Goal: Task Accomplishment & Management: Complete application form

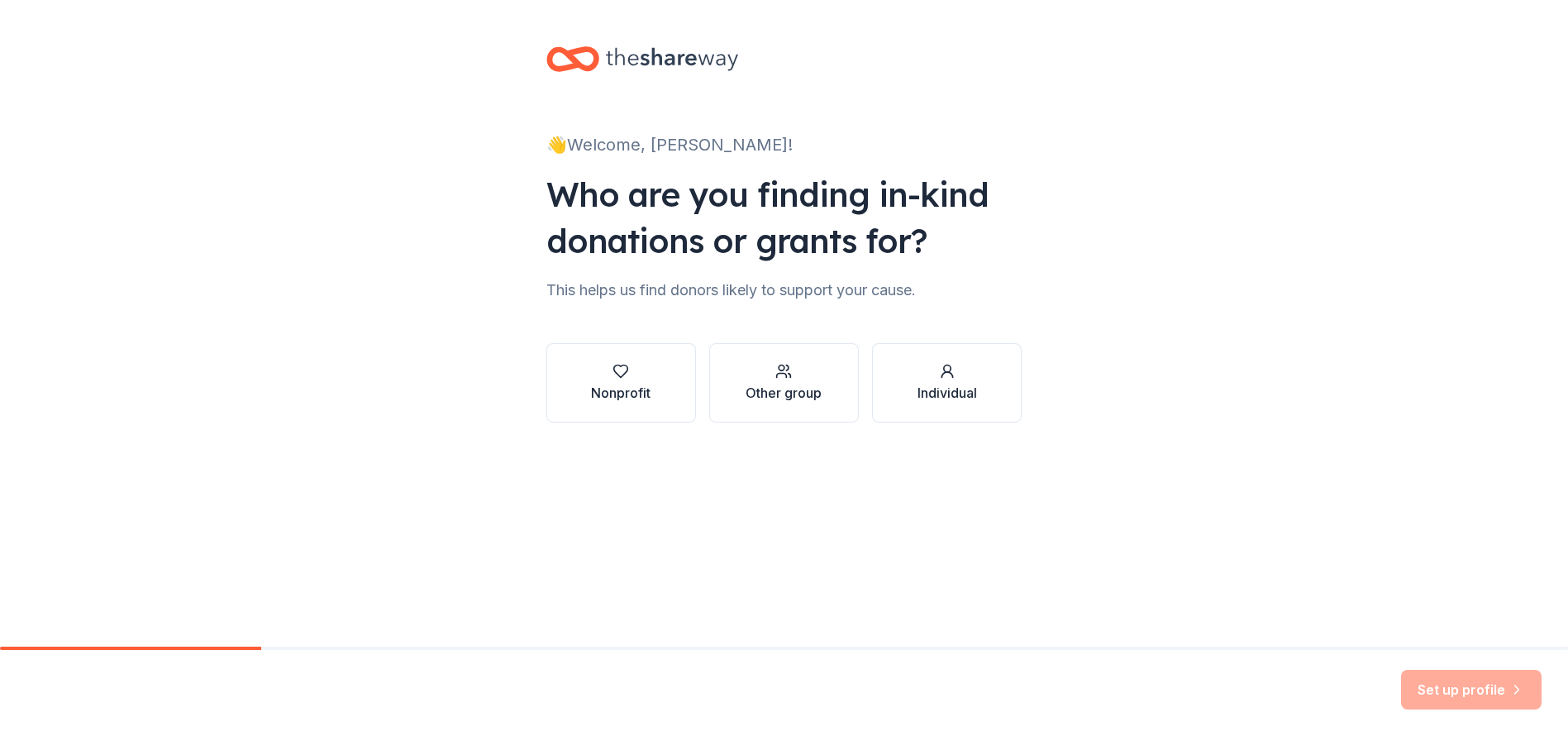
drag, startPoint x: 630, startPoint y: 366, endPoint x: 649, endPoint y: 402, distance: 40.7
click at [630, 366] on div "button" at bounding box center [620, 371] width 60 height 16
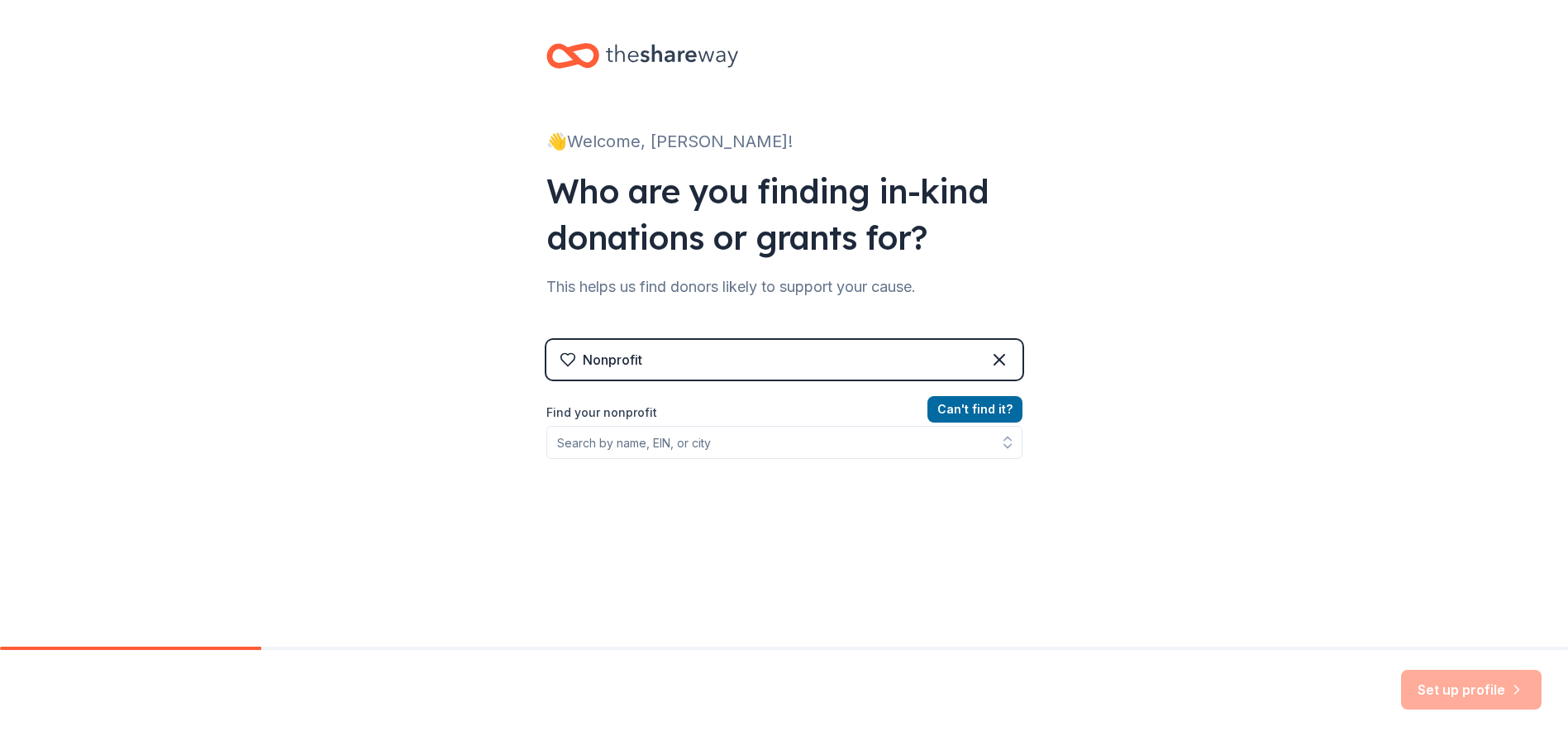
scroll to position [4, 0]
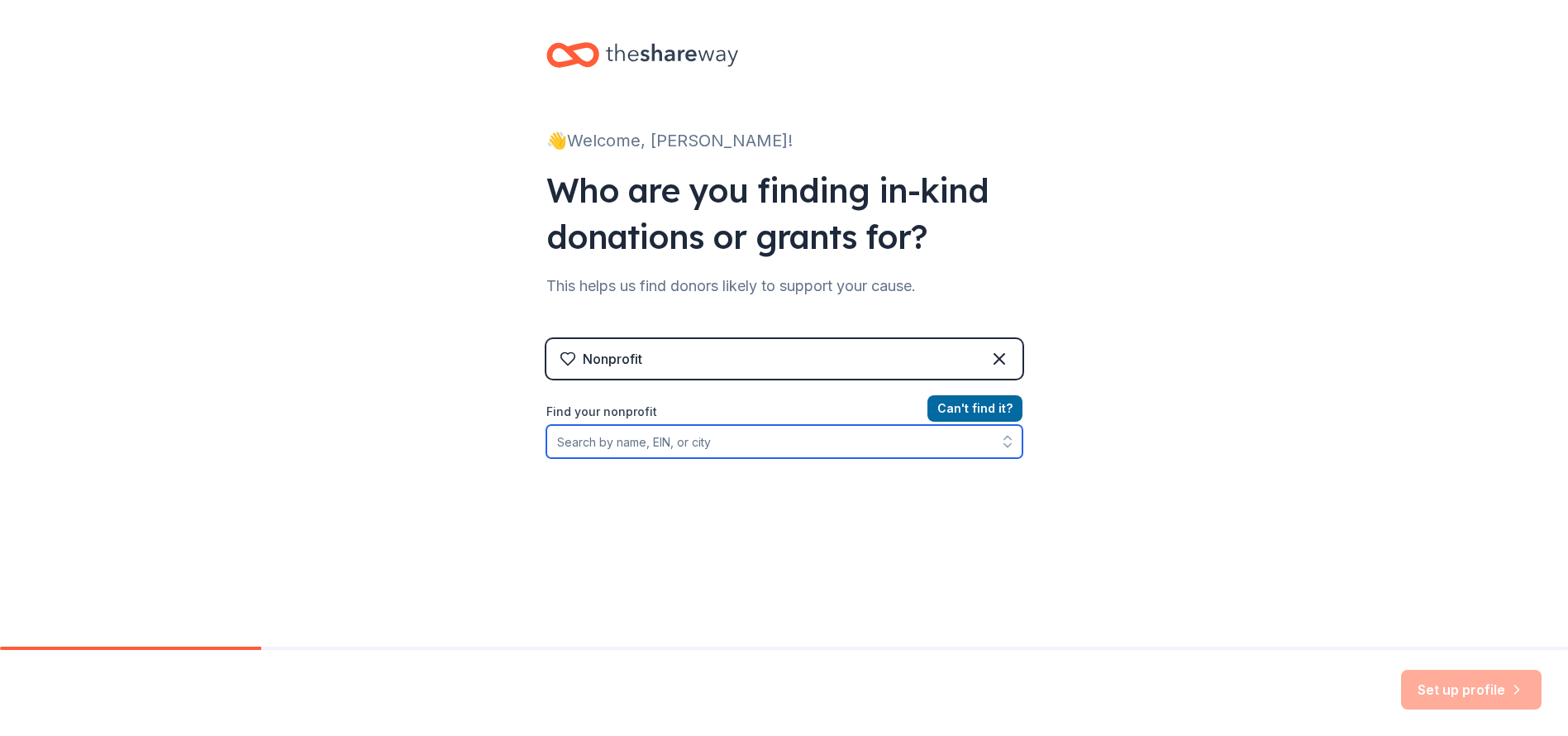
click at [711, 444] on input "Find your nonprofit" at bounding box center [785, 442] width 476 height 33
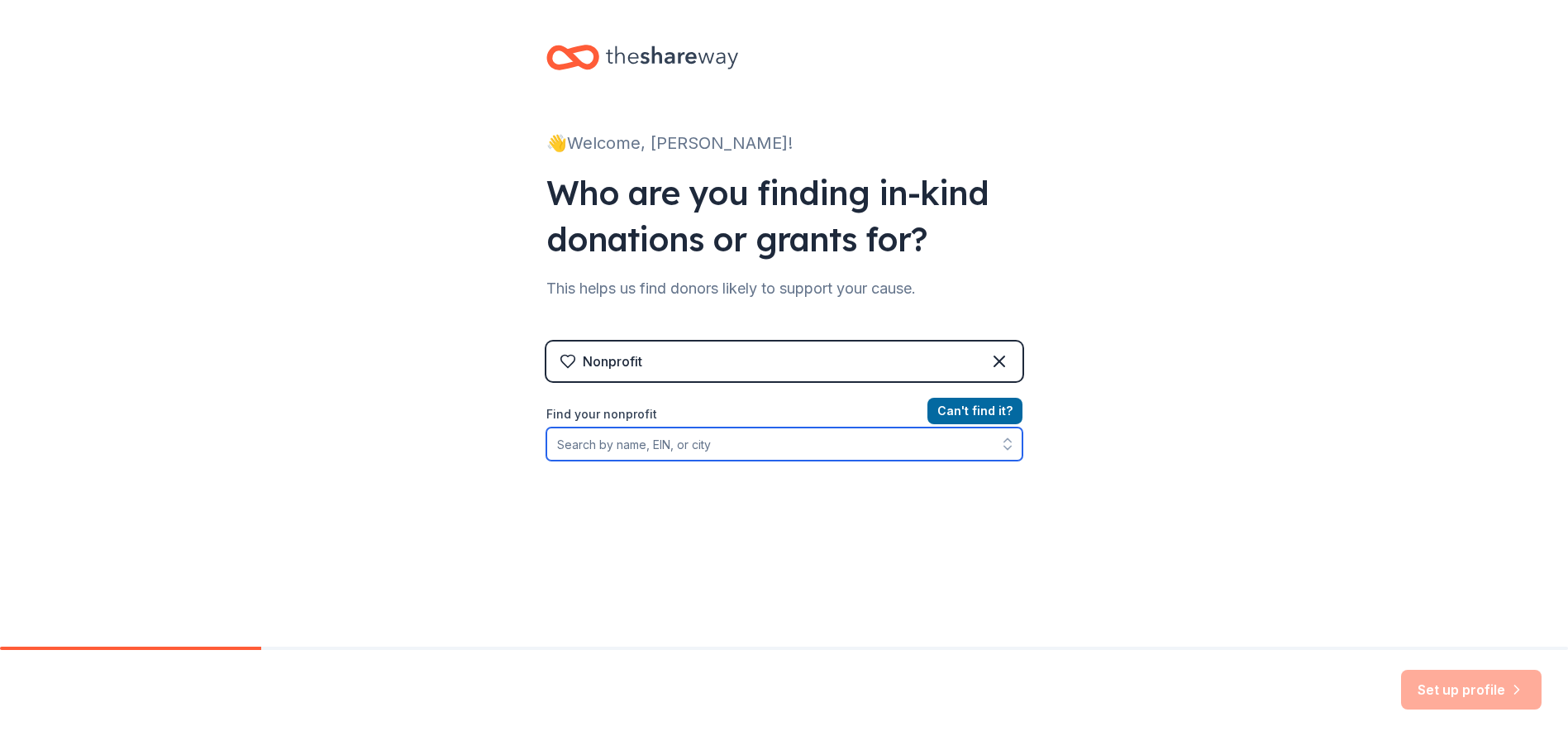
scroll to position [3, 0]
drag, startPoint x: 561, startPoint y: 443, endPoint x: 626, endPoint y: 466, distance: 68.9
click at [562, 443] on input "Troop 37" at bounding box center [785, 443] width 476 height 33
type input "BSA Troop 37"
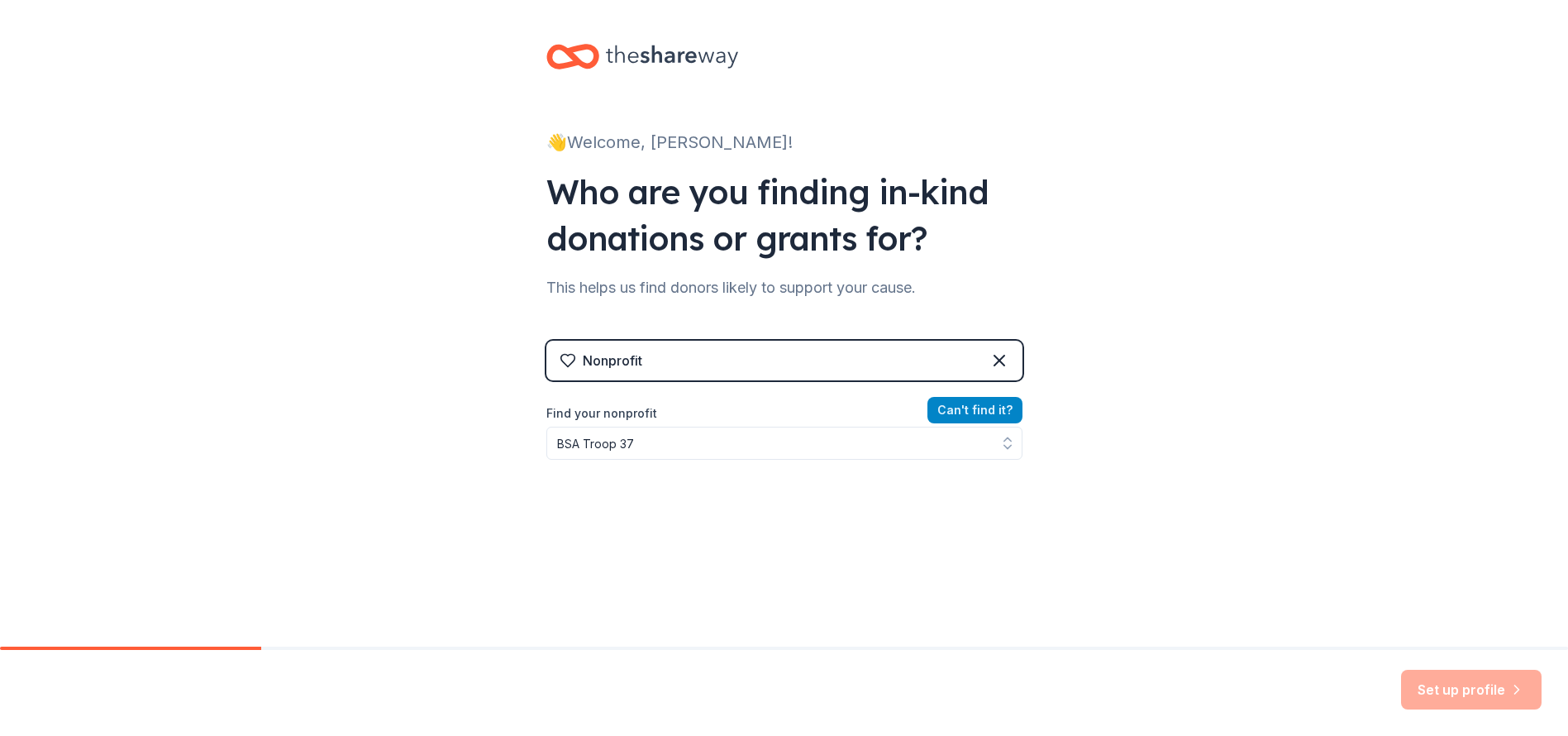
drag, startPoint x: 964, startPoint y: 408, endPoint x: 953, endPoint y: 417, distance: 14.2
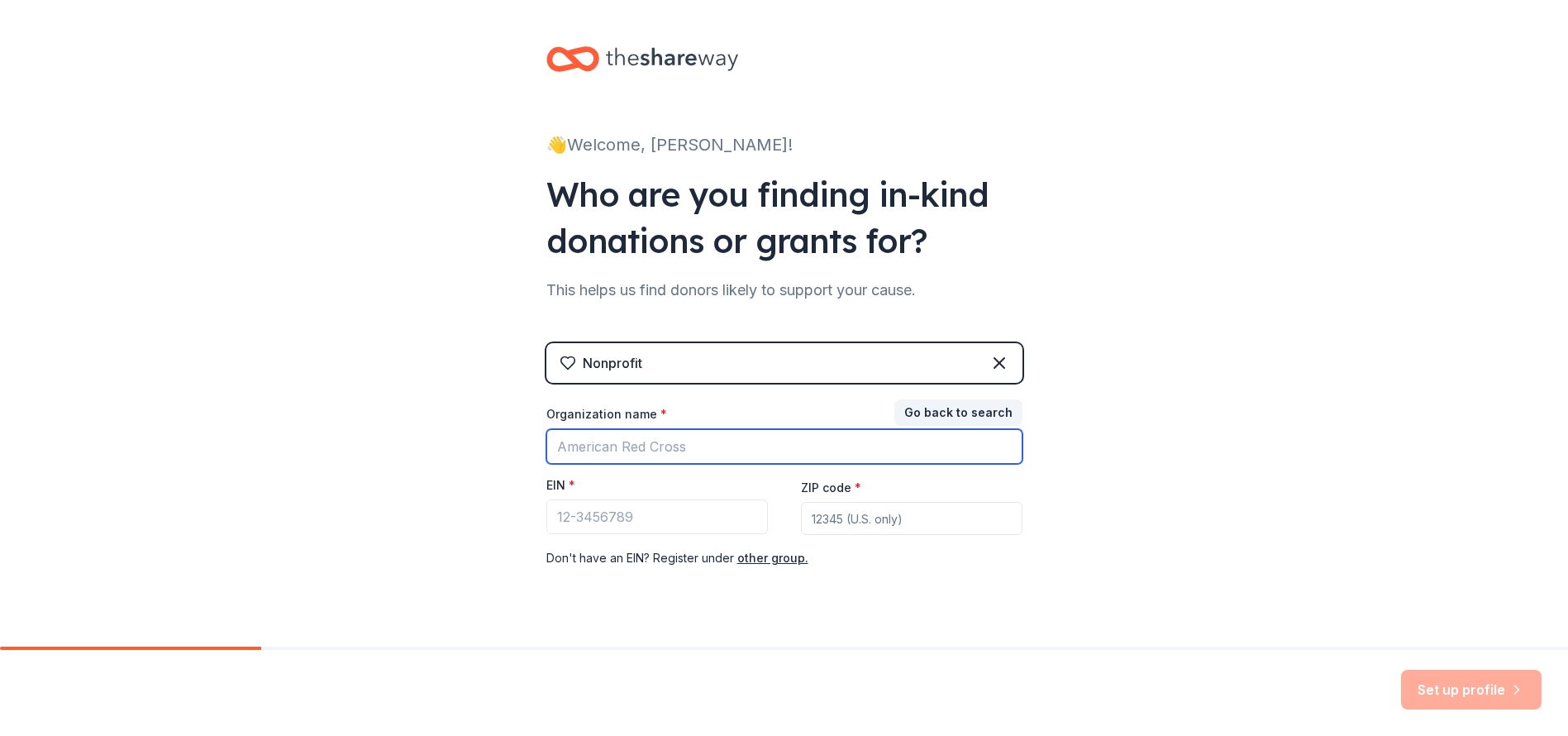
scroll to position [0, 0]
click at [798, 506] on div "Organization name * EIN * ZIP code * Don ' t have an EIN? Register under other …" at bounding box center [785, 488] width 476 height 162
drag, startPoint x: 859, startPoint y: 395, endPoint x: 850, endPoint y: 362, distance: 34.2
click at [859, 394] on div "Nonprofit Go back to search Organization name * EIN * ZIP code * Don ' t have a…" at bounding box center [785, 472] width 476 height 258
click at [850, 362] on div "Nonprofit" at bounding box center [785, 363] width 476 height 40
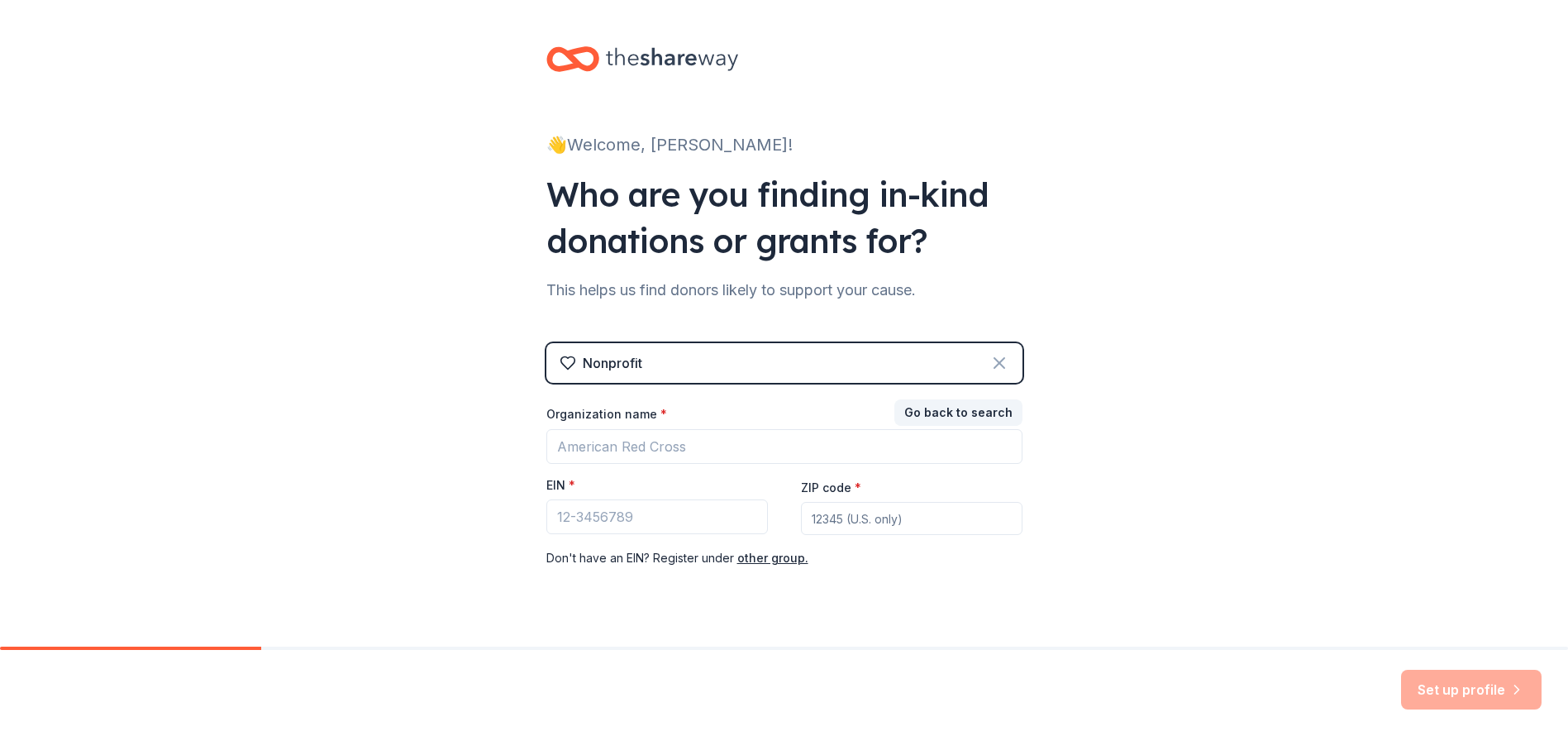
click at [1000, 362] on icon at bounding box center [1000, 363] width 10 height 10
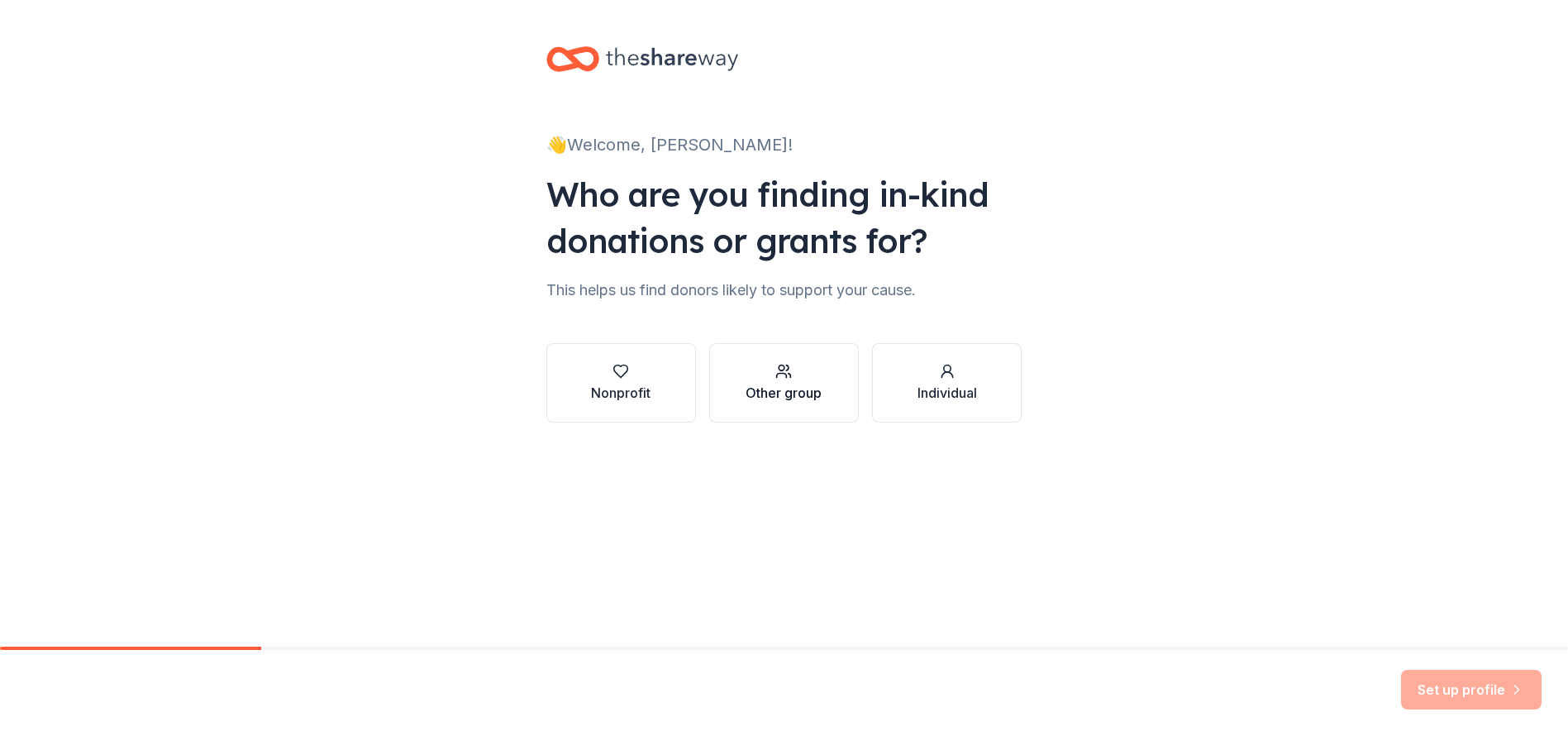
click at [713, 377] on button "Other group" at bounding box center [783, 383] width 149 height 79
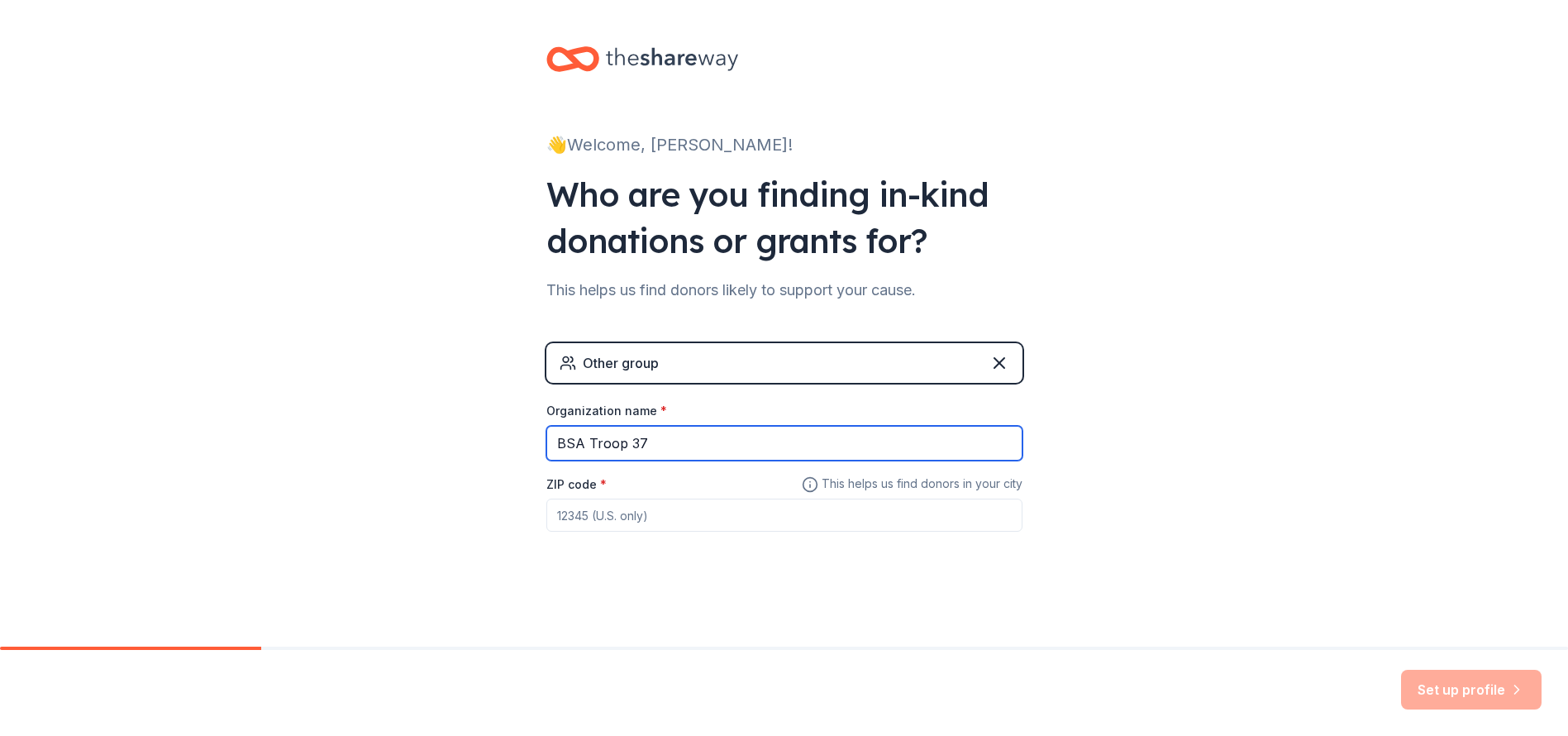
type input "BSA Troop 37"
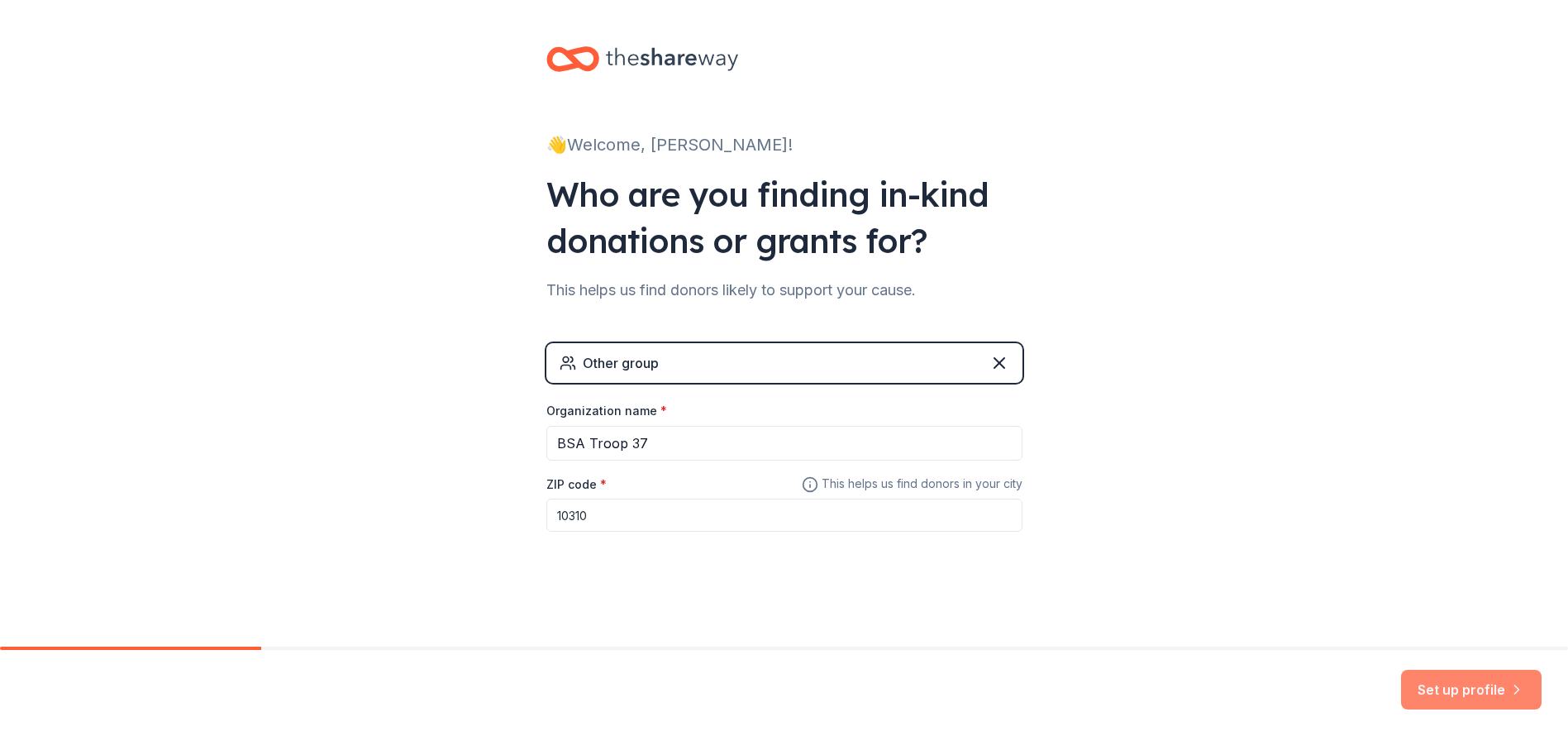
type input "10310"
drag, startPoint x: 1442, startPoint y: 702, endPoint x: 1413, endPoint y: 692, distance: 30.7
click at [1440, 701] on button "Set up profile" at bounding box center [1471, 689] width 141 height 40
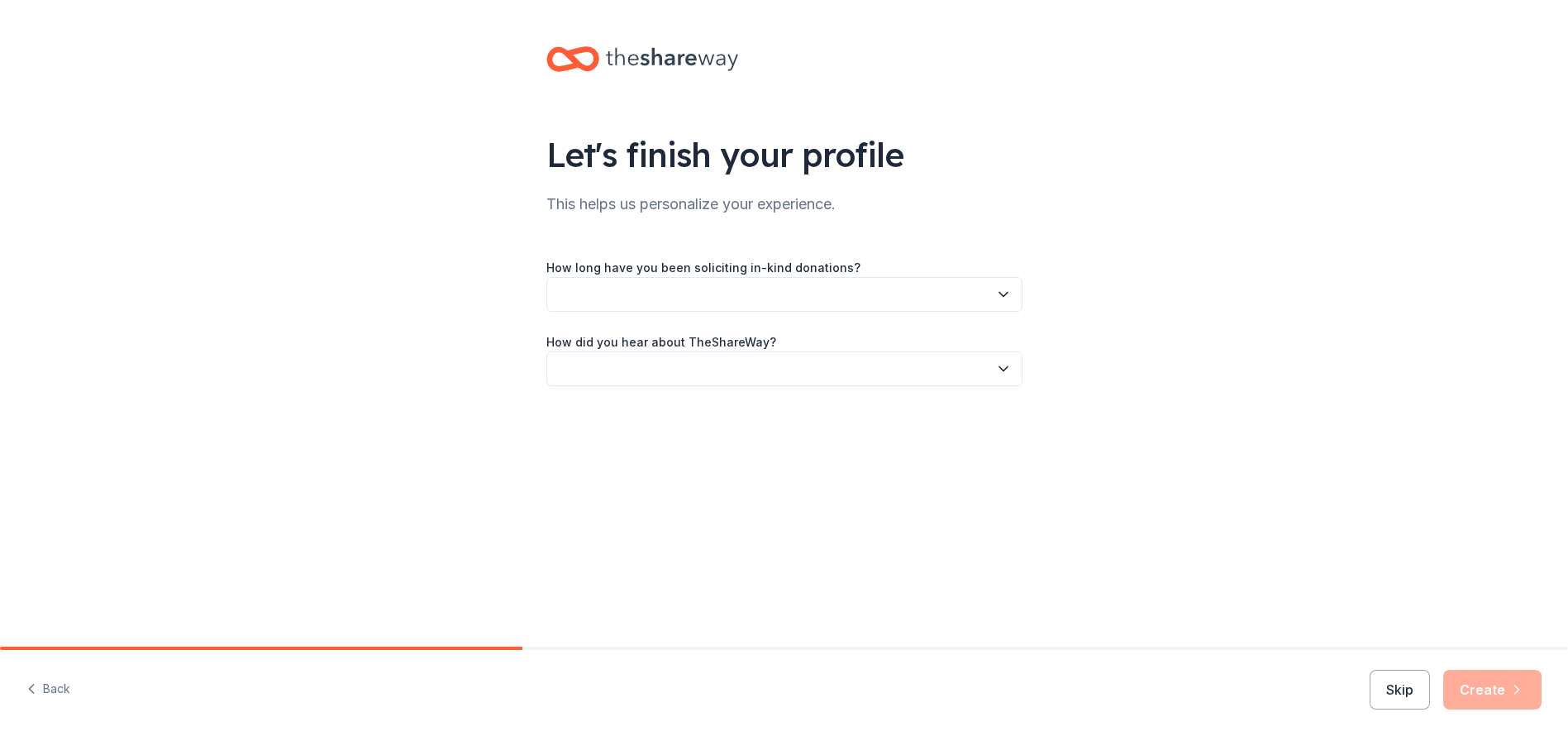
click at [798, 304] on button "button" at bounding box center [785, 294] width 476 height 35
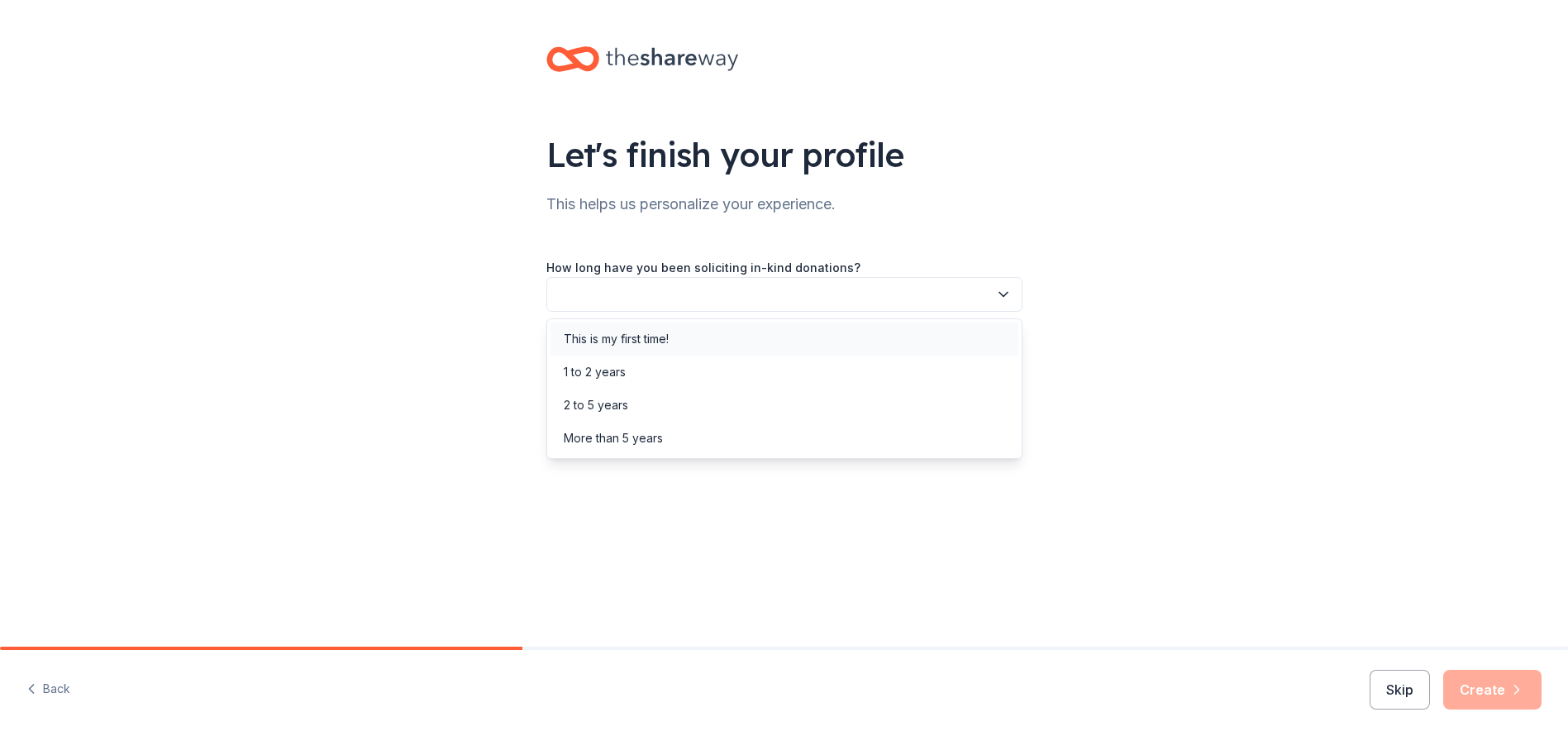
click at [768, 347] on div "This is my first time!" at bounding box center [784, 339] width 467 height 33
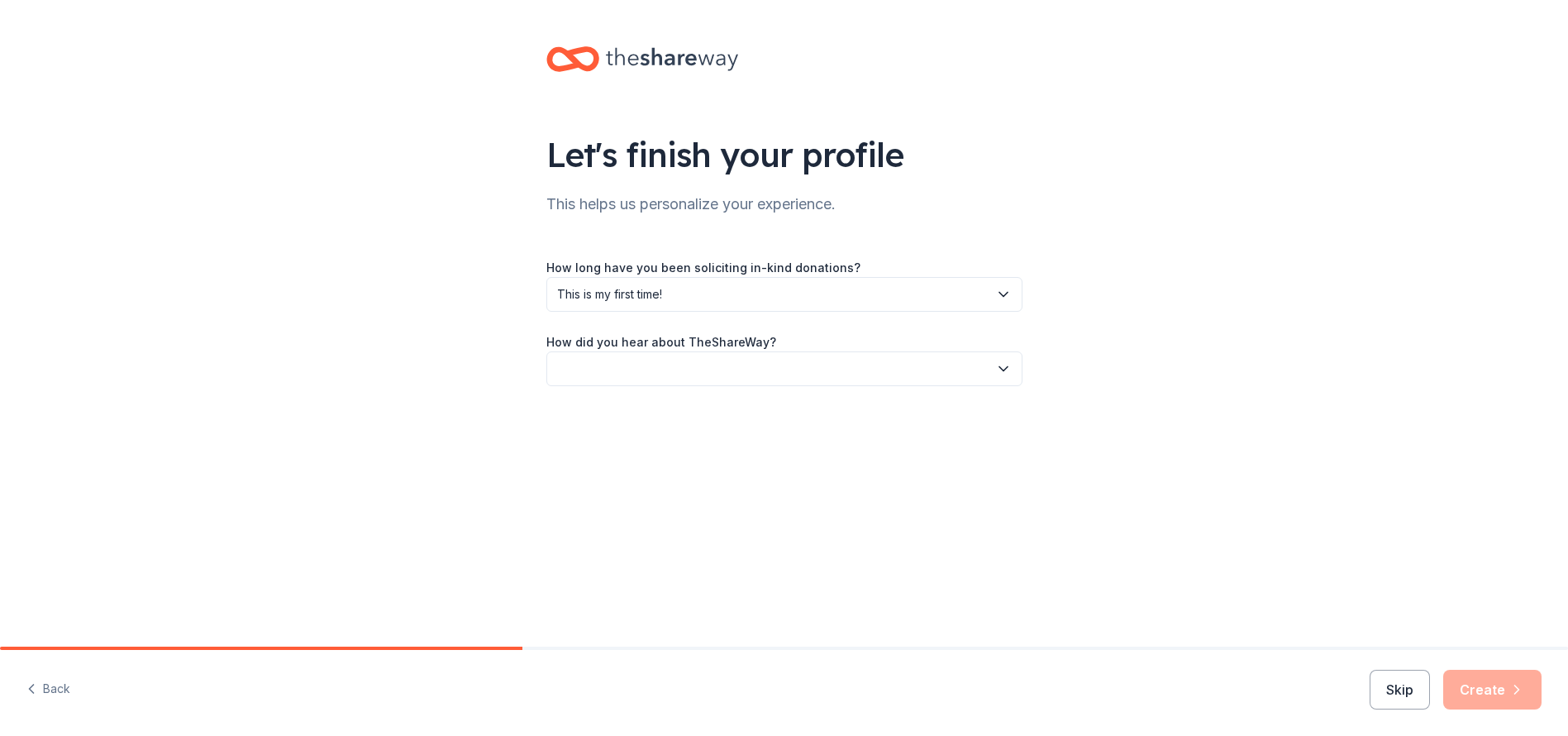
click at [759, 366] on button "button" at bounding box center [785, 368] width 476 height 35
click at [635, 457] on div "Online search" at bounding box center [784, 446] width 467 height 33
click at [1471, 703] on button "Create" at bounding box center [1492, 689] width 98 height 40
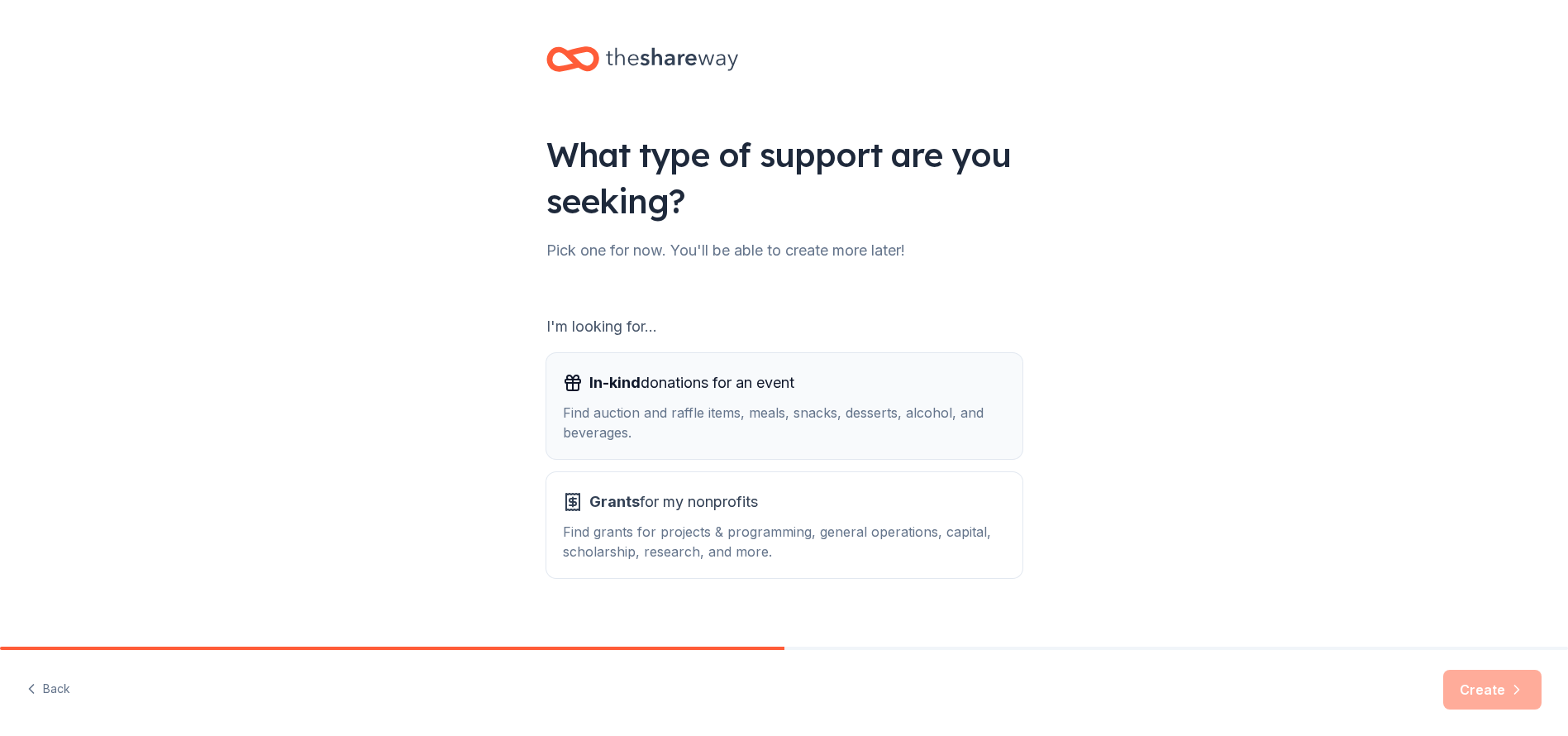
click at [881, 427] on div "Find auction and raffle items, meals, snacks, desserts, alcohol, and beverages." at bounding box center [785, 423] width 443 height 40
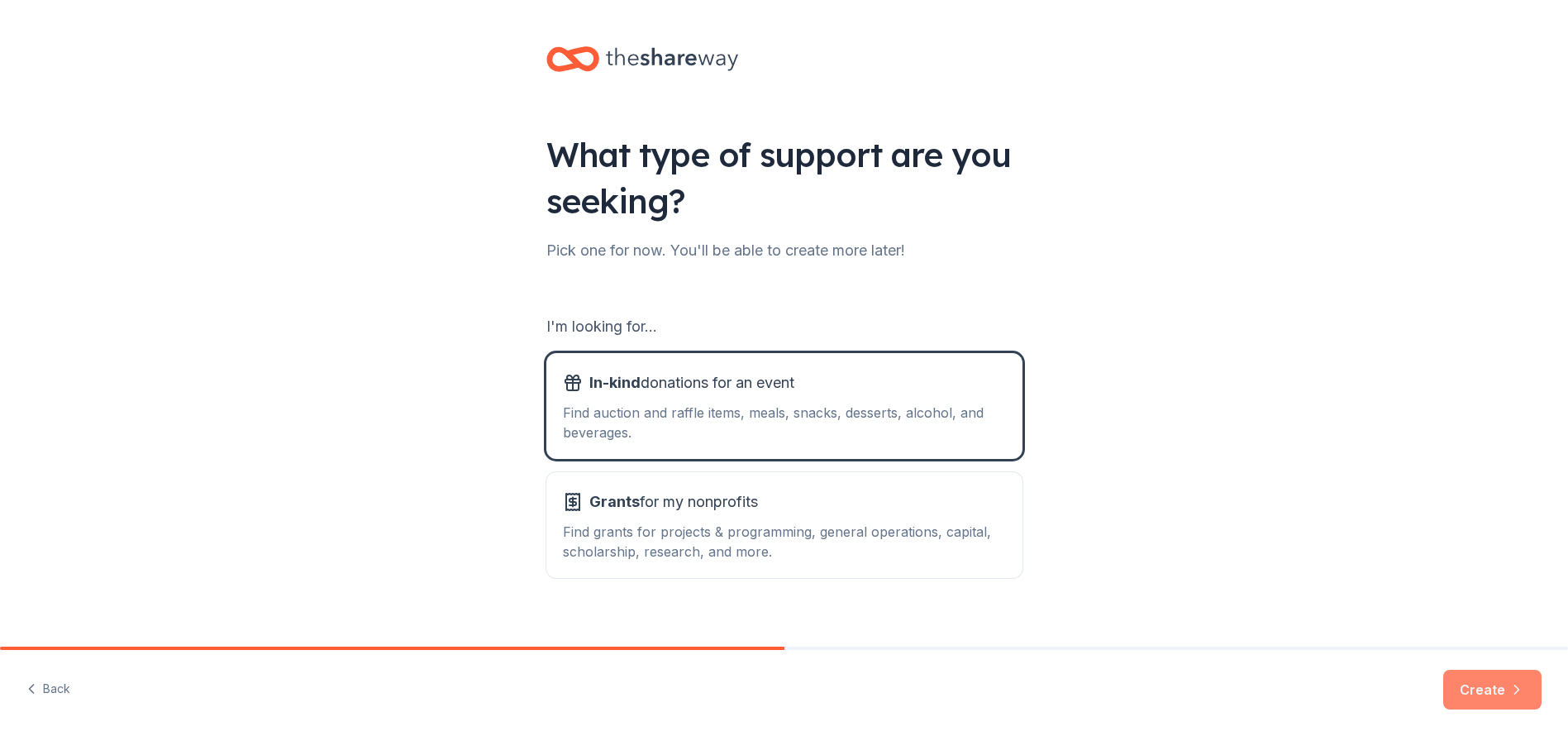
click at [1480, 687] on button "Create" at bounding box center [1492, 689] width 98 height 40
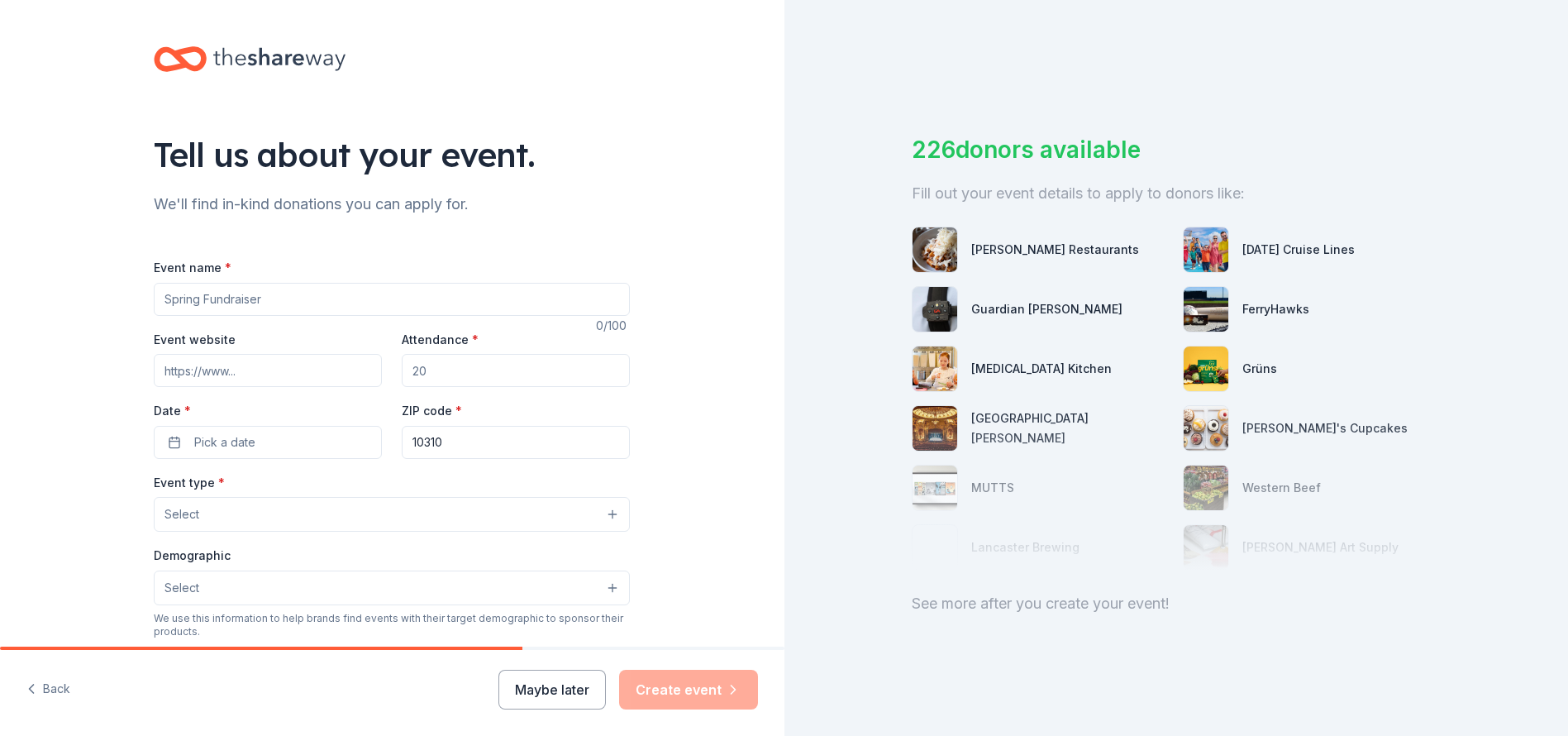
drag, startPoint x: 337, startPoint y: 299, endPoint x: 359, endPoint y: 308, distance: 23.8
type input "Troop 37 Pancake Breakfast 2025"
drag, startPoint x: 474, startPoint y: 374, endPoint x: 391, endPoint y: 365, distance: 83.5
click at [388, 365] on div "Event website Attendance * Date * Pick a date ZIP code * 10310" at bounding box center [392, 393] width 476 height 129
type input "150"
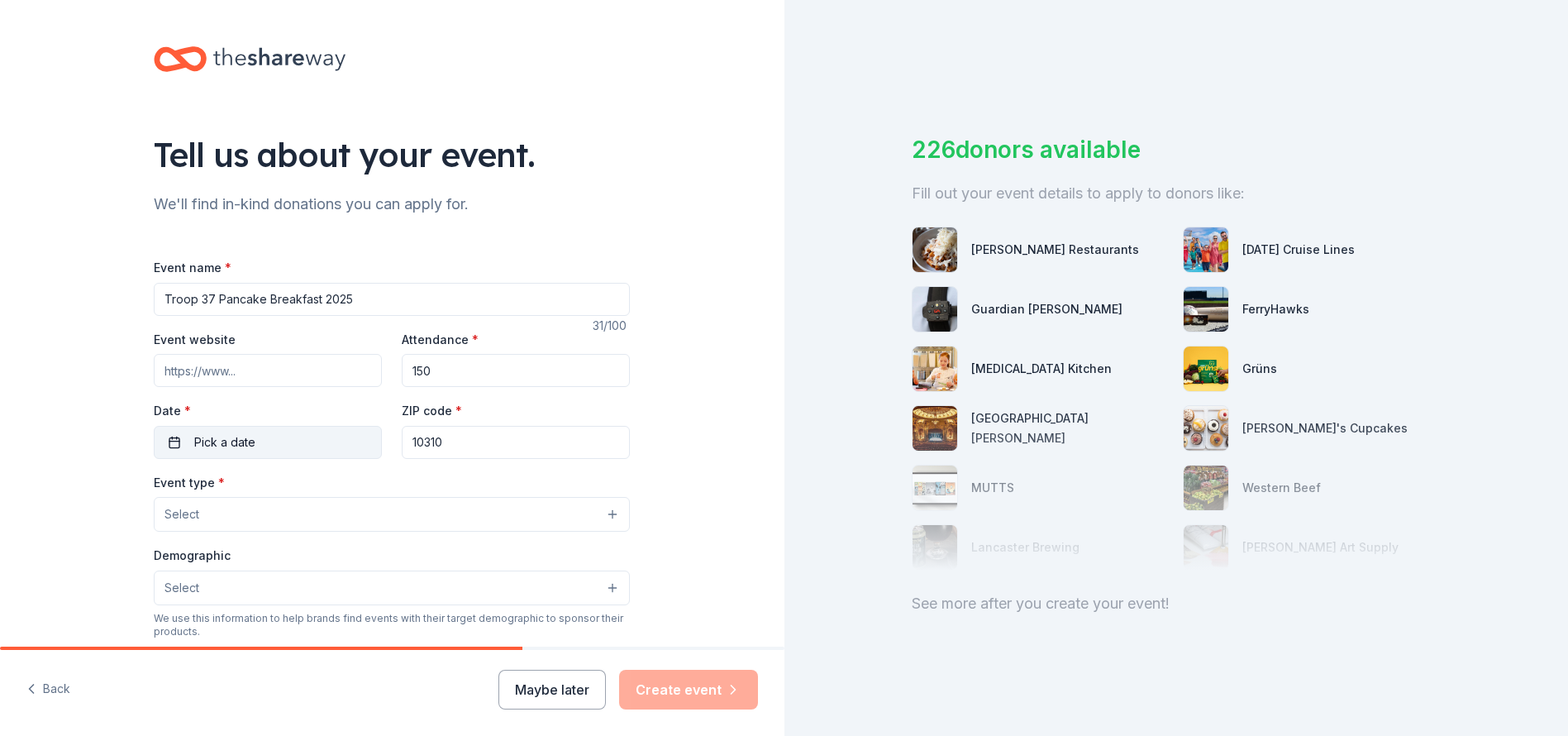
click at [302, 430] on button "Pick a date" at bounding box center [267, 443] width 229 height 33
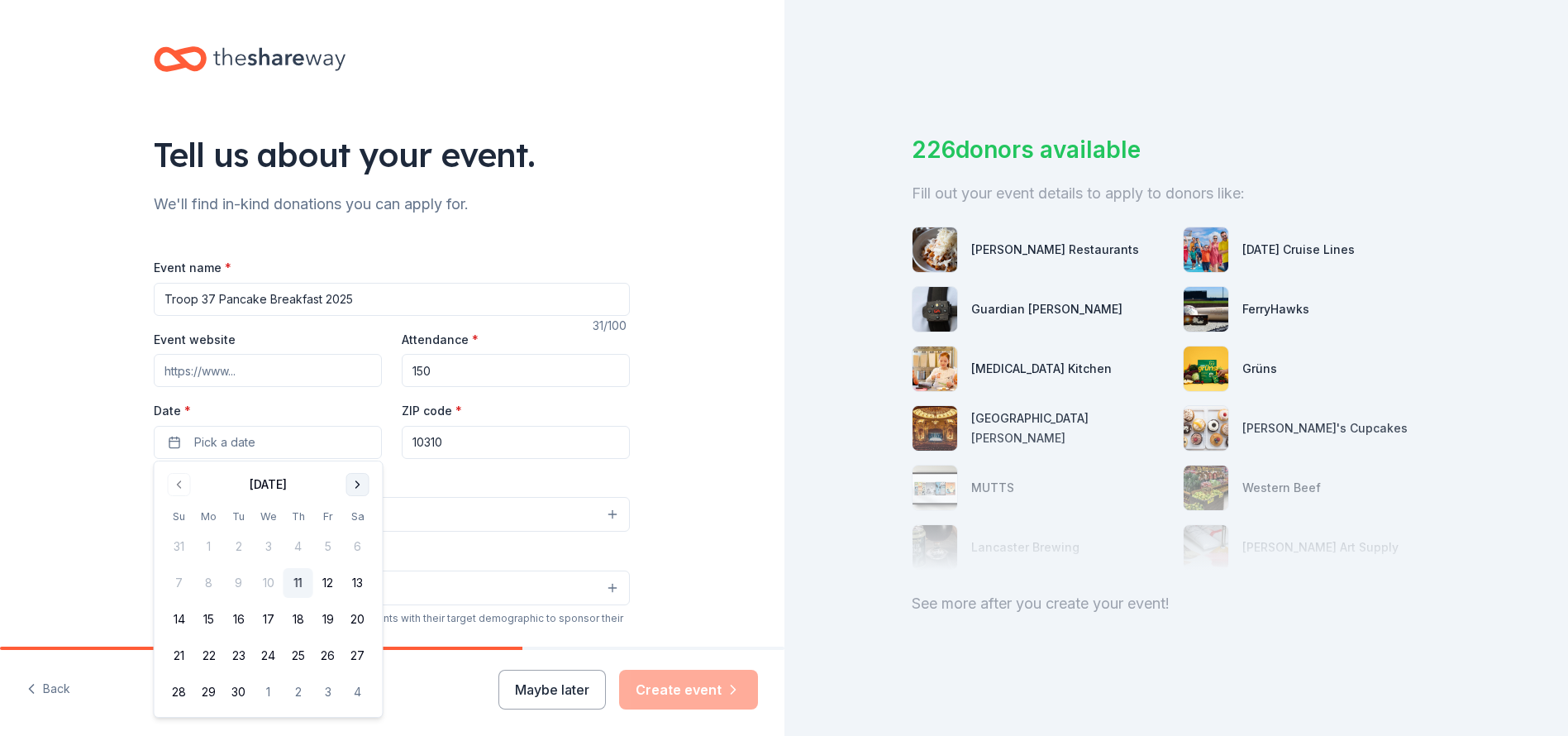
click at [351, 482] on button "Go to next month" at bounding box center [358, 484] width 23 height 23
click at [352, 486] on button "Go to next month" at bounding box center [358, 484] width 23 height 23
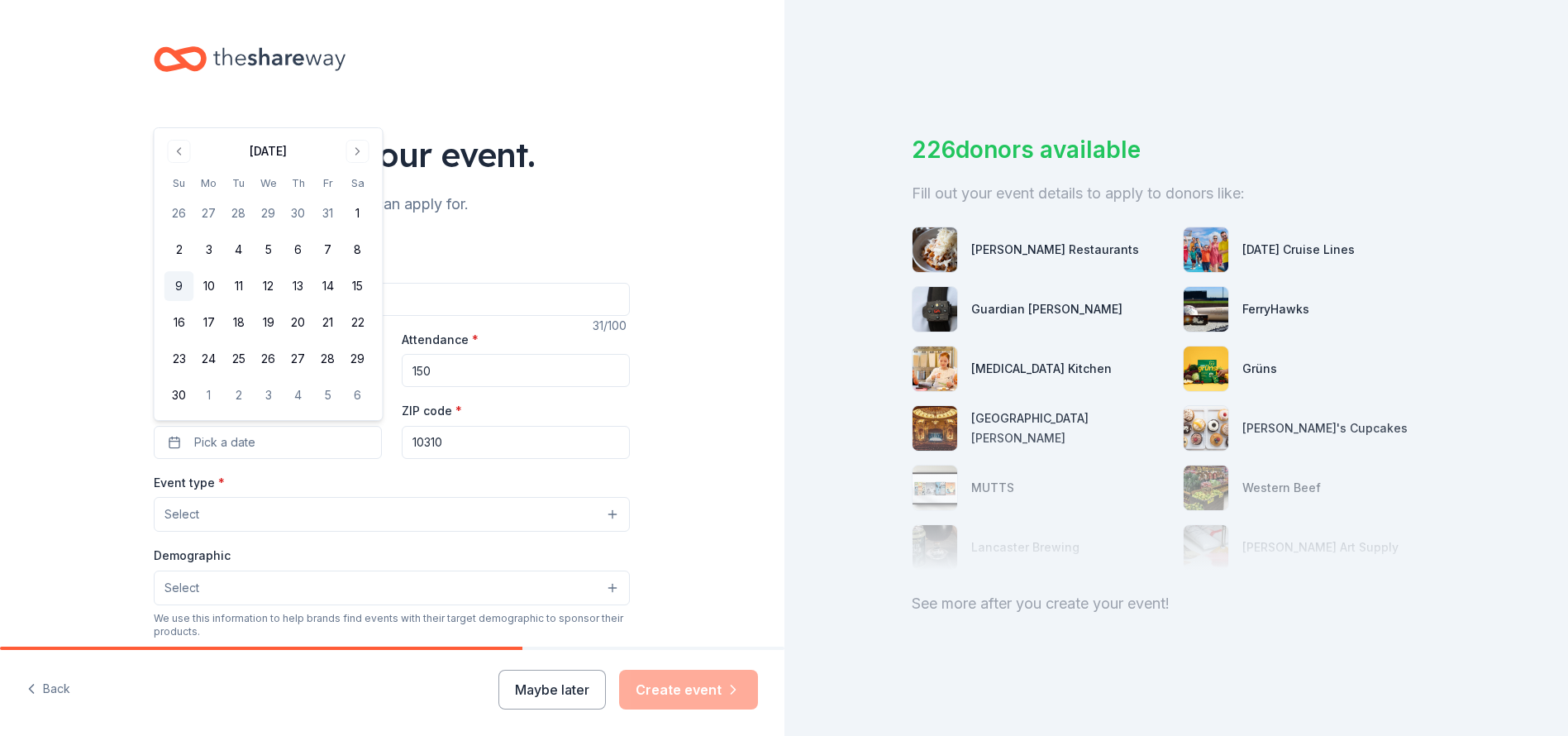
click at [176, 290] on button "9" at bounding box center [179, 286] width 30 height 30
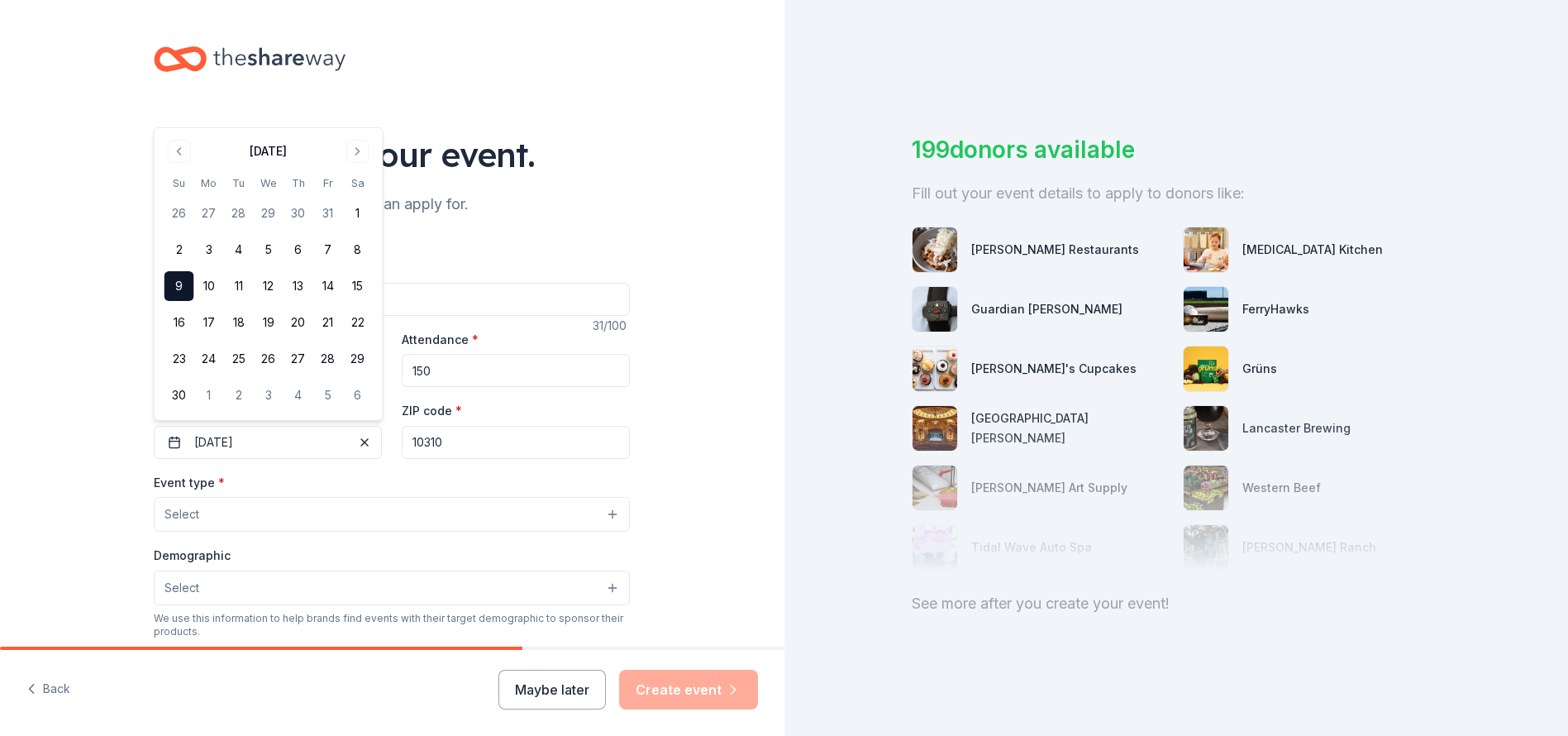
click at [212, 508] on button "Select" at bounding box center [392, 514] width 476 height 35
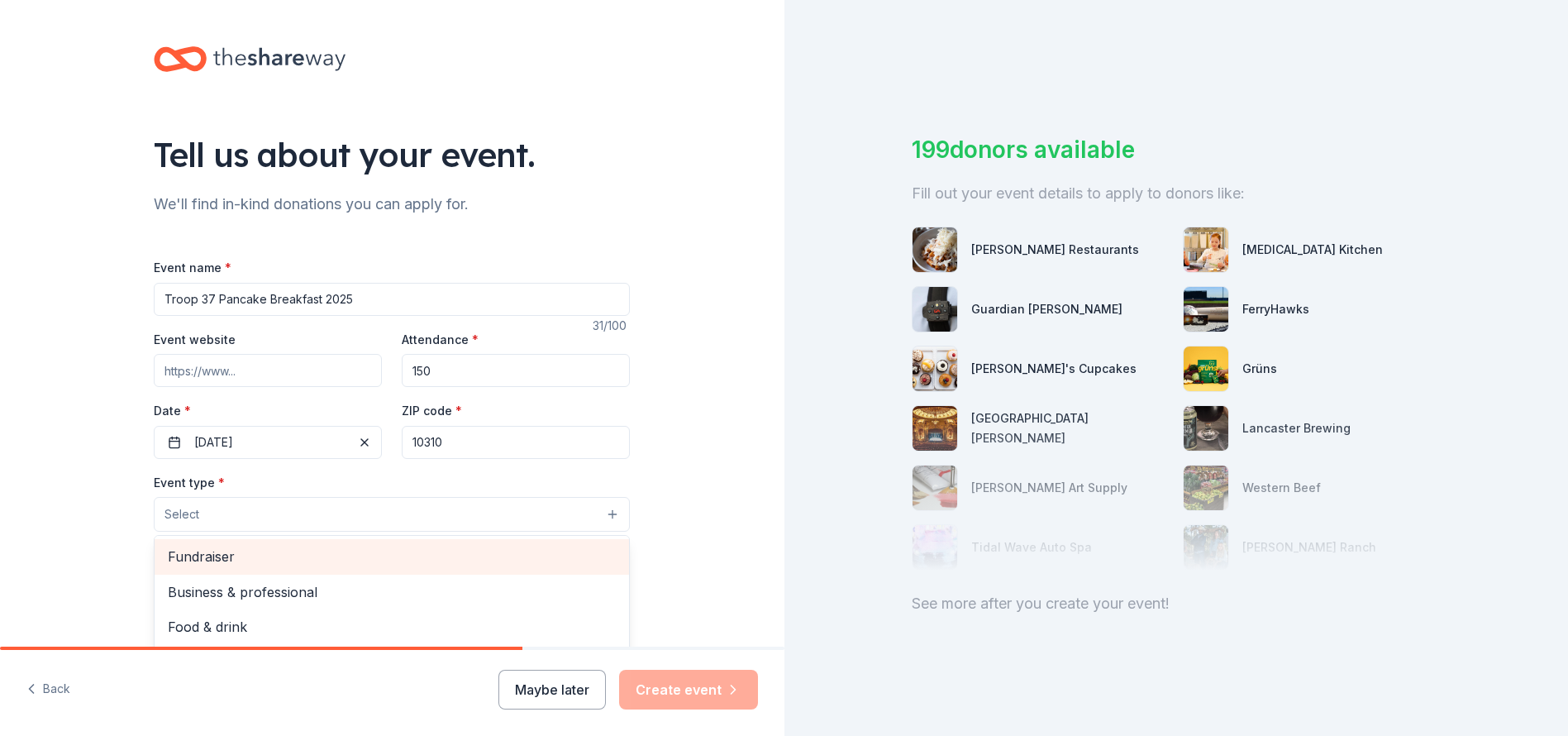
click at [214, 546] on span "Fundraiser" at bounding box center [392, 557] width 448 height 22
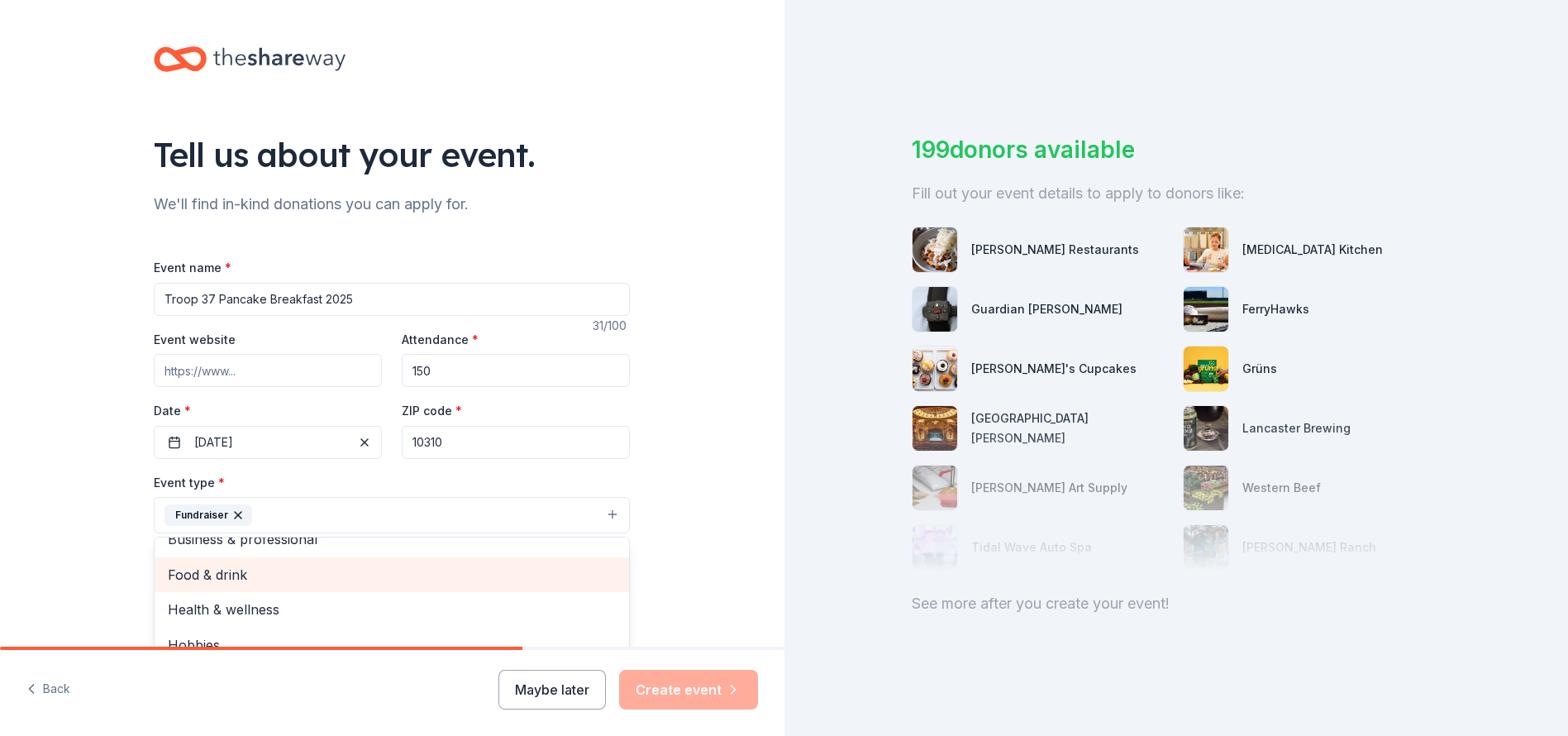
scroll to position [18, 0]
click at [724, 600] on div "Tell us about your event. We'll find in-kind donations you can apply for. Event…" at bounding box center [392, 551] width 785 height 1103
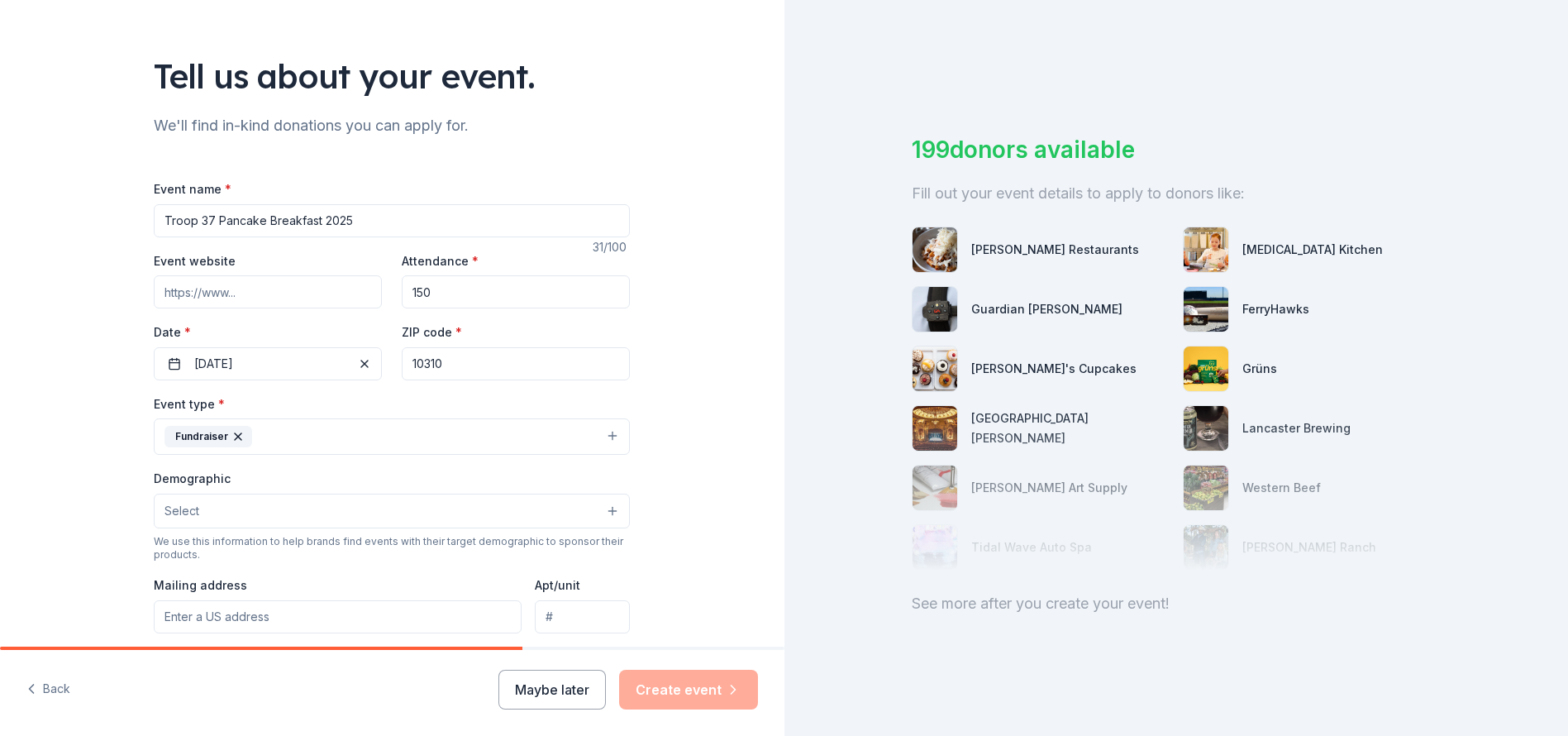
scroll to position [119, 0]
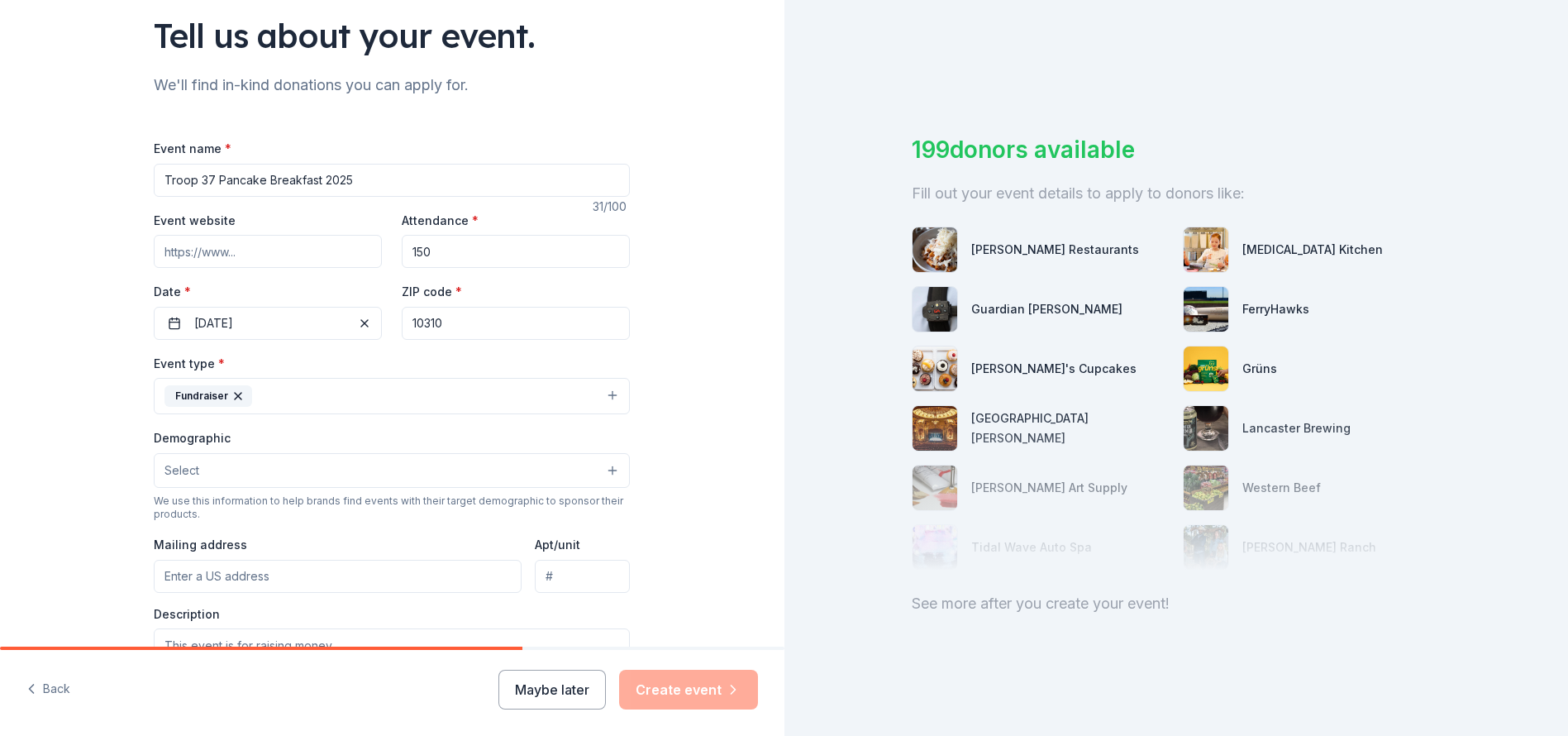
click at [478, 469] on button "Select" at bounding box center [392, 470] width 476 height 35
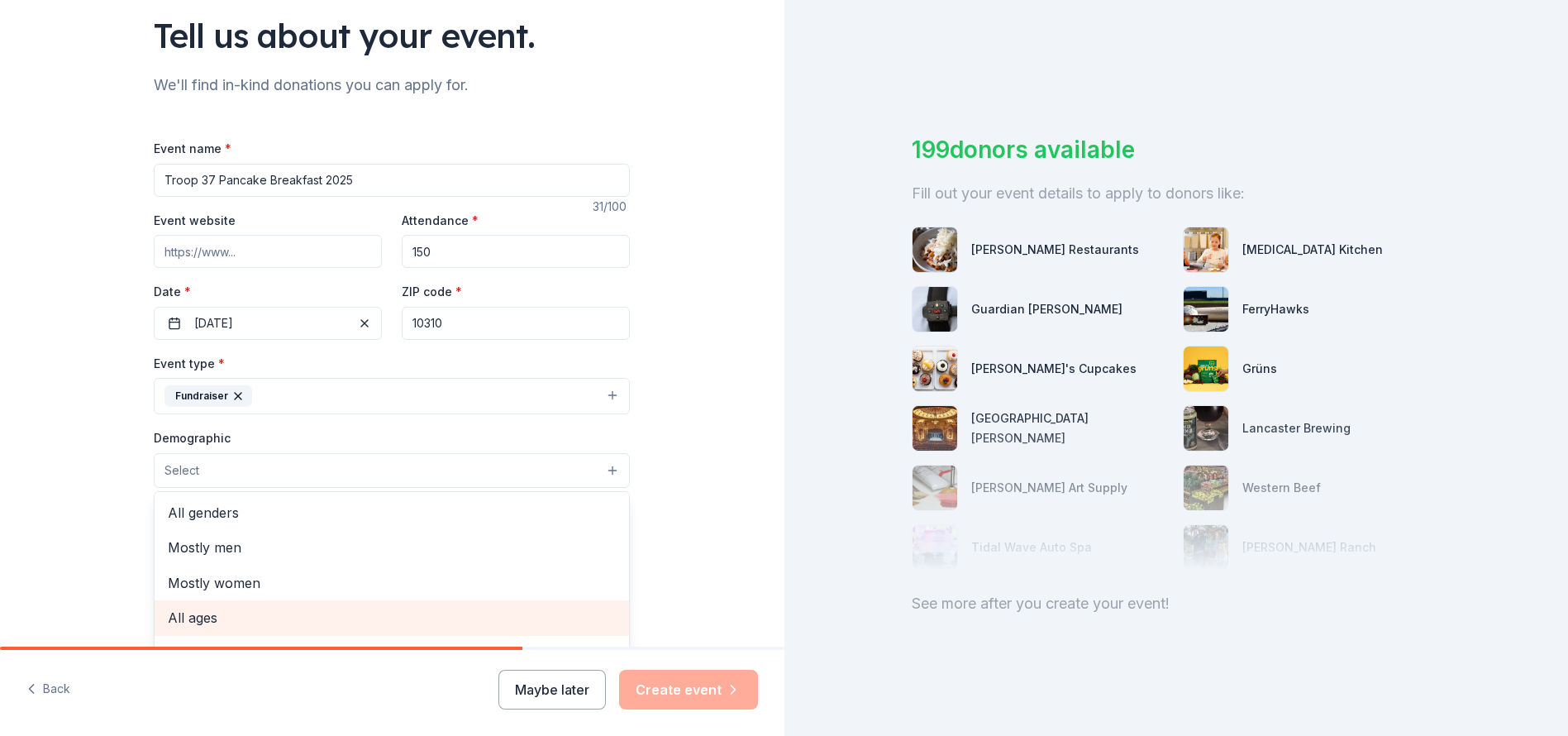
click at [277, 626] on div "All ages" at bounding box center [392, 618] width 474 height 35
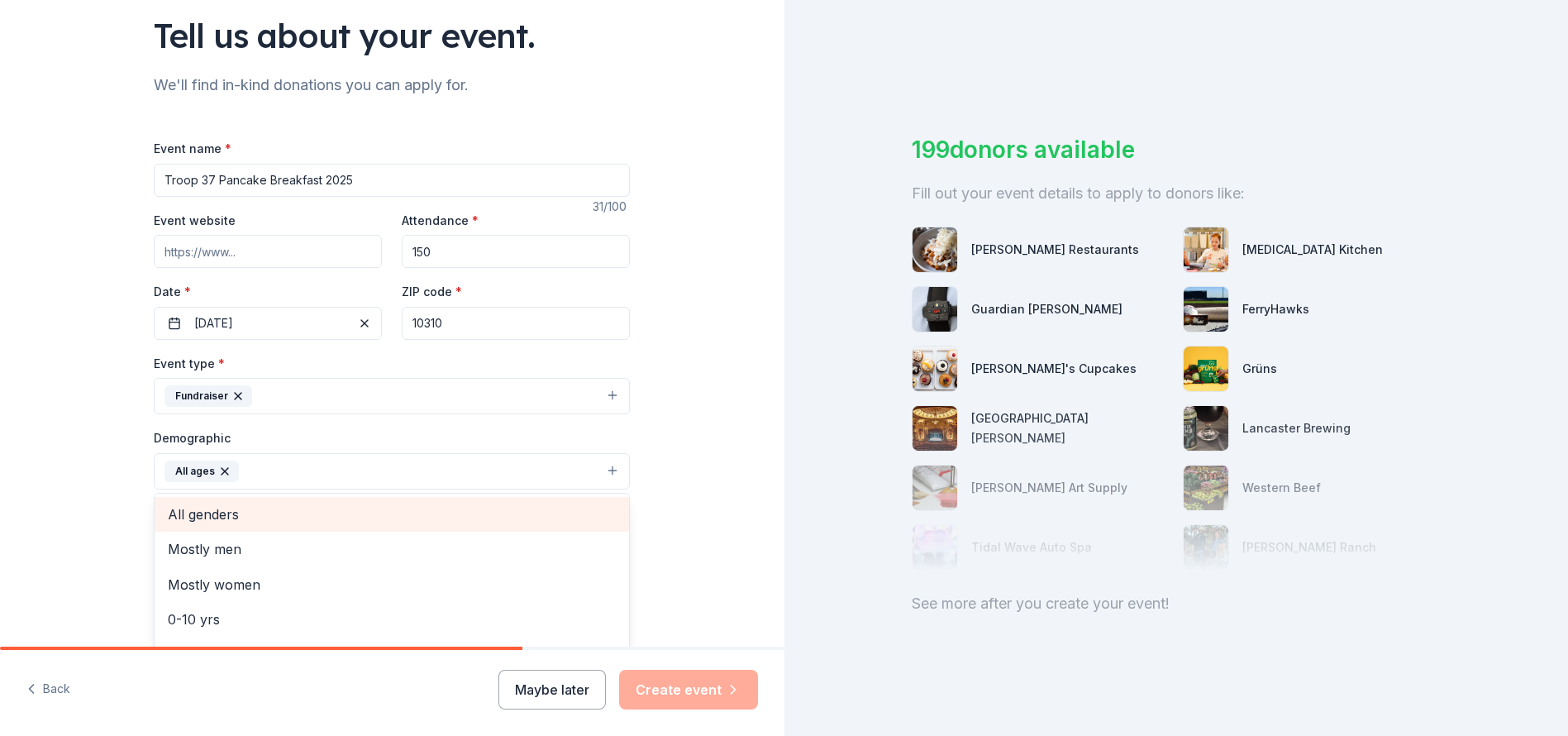
click at [191, 519] on span "All genders" at bounding box center [392, 514] width 448 height 22
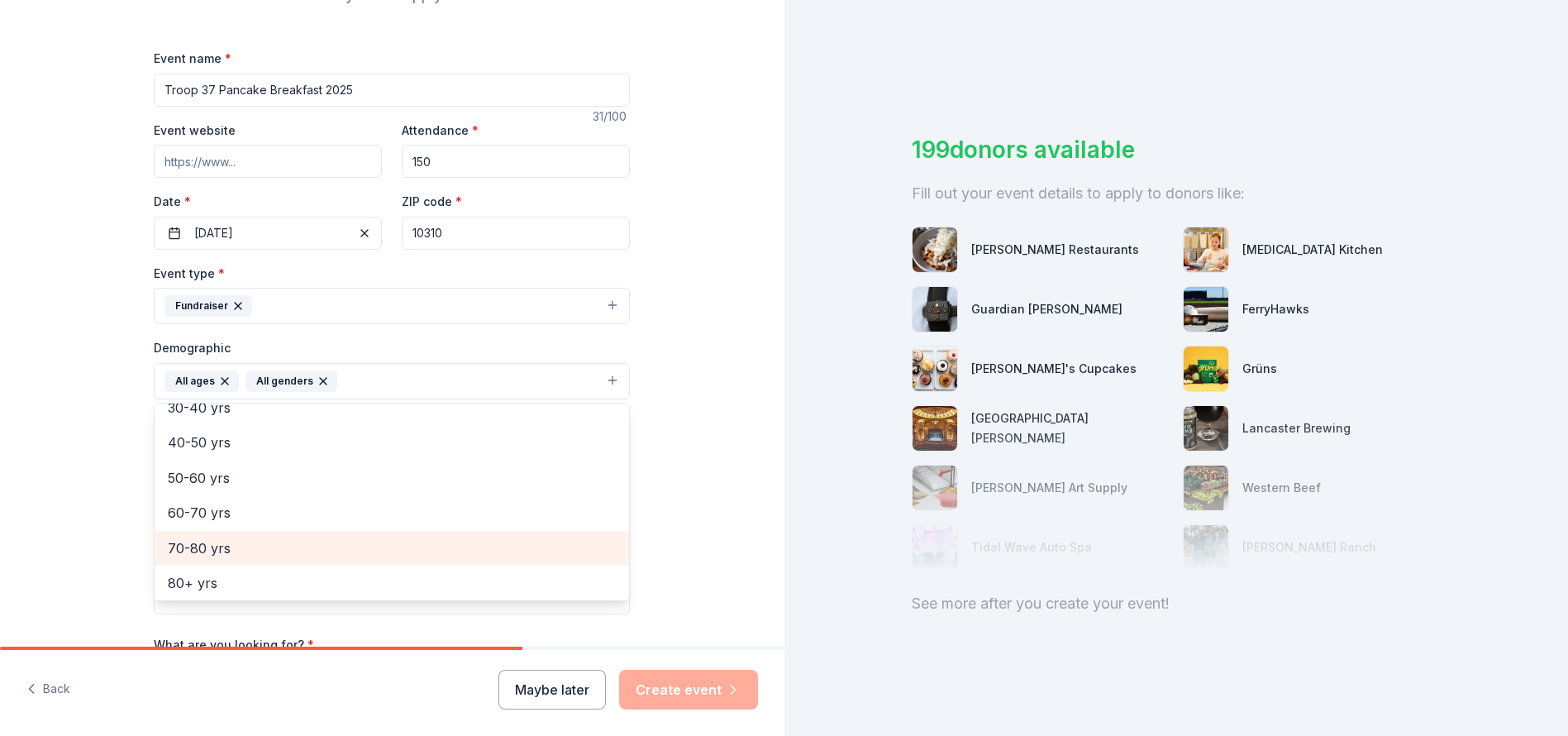
scroll to position [223, 0]
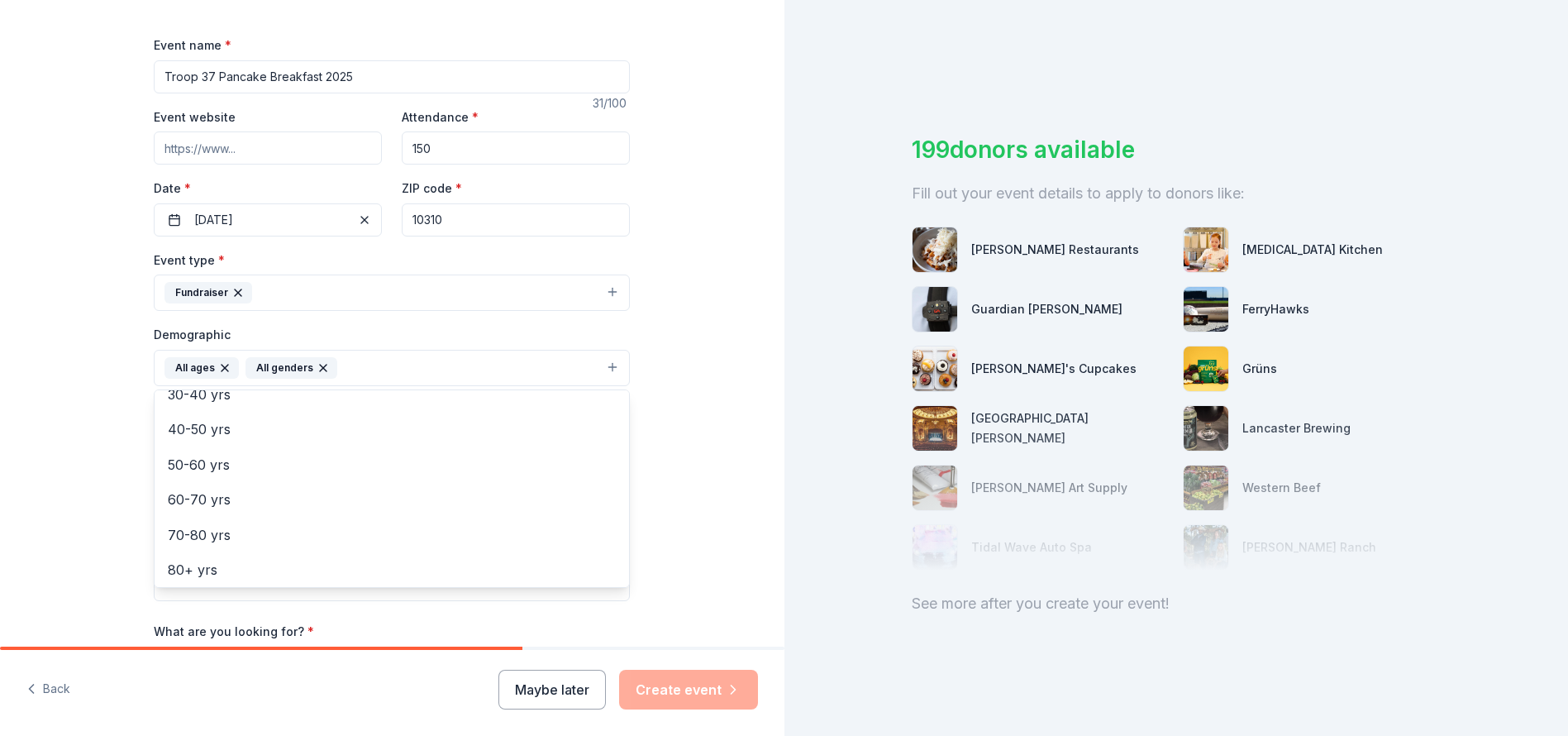
click at [674, 527] on div "Tell us about your event. We'll find in-kind donations you can apply for. Event…" at bounding box center [392, 330] width 785 height 1104
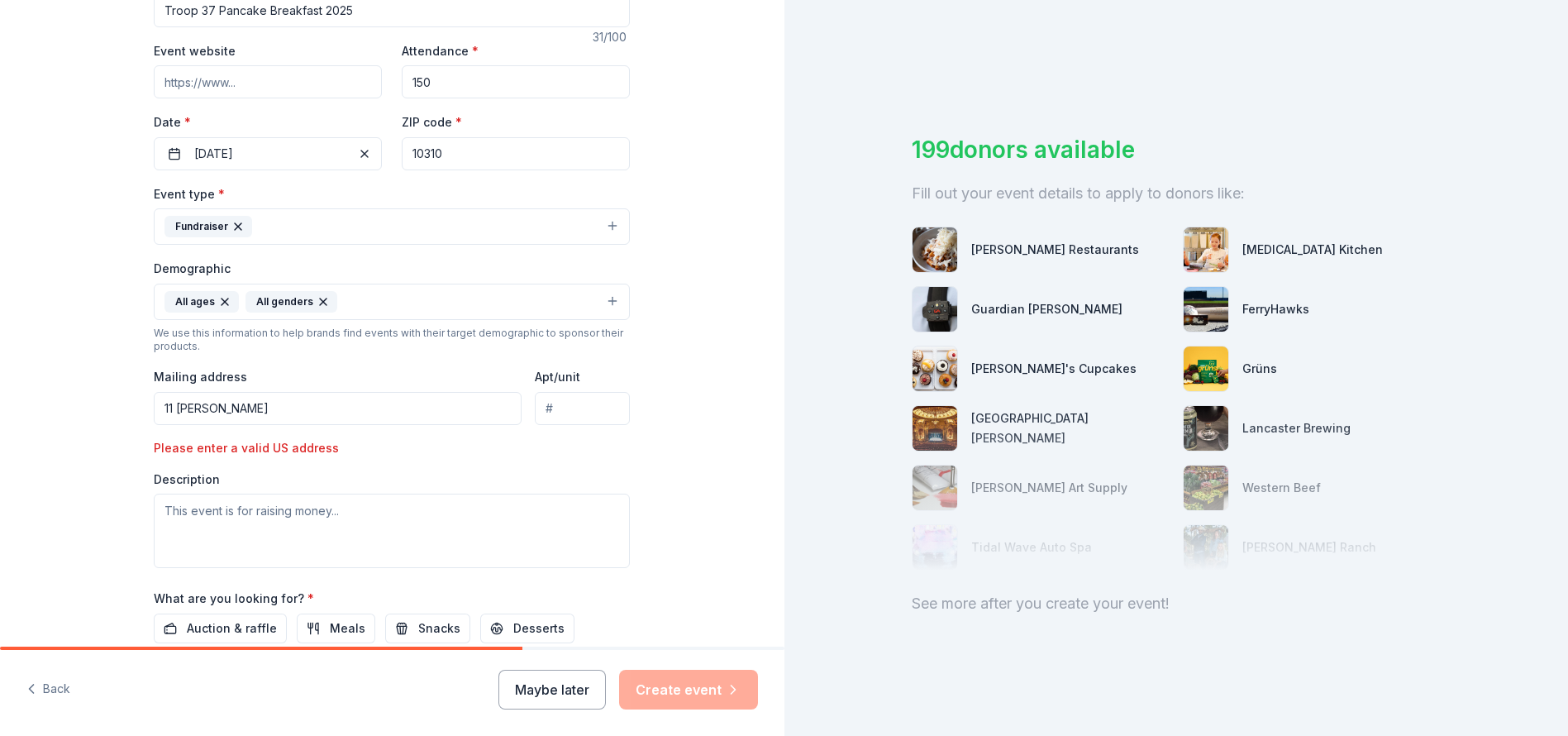
scroll to position [0, 0]
click at [328, 418] on input "11 Dana" at bounding box center [337, 408] width 368 height 33
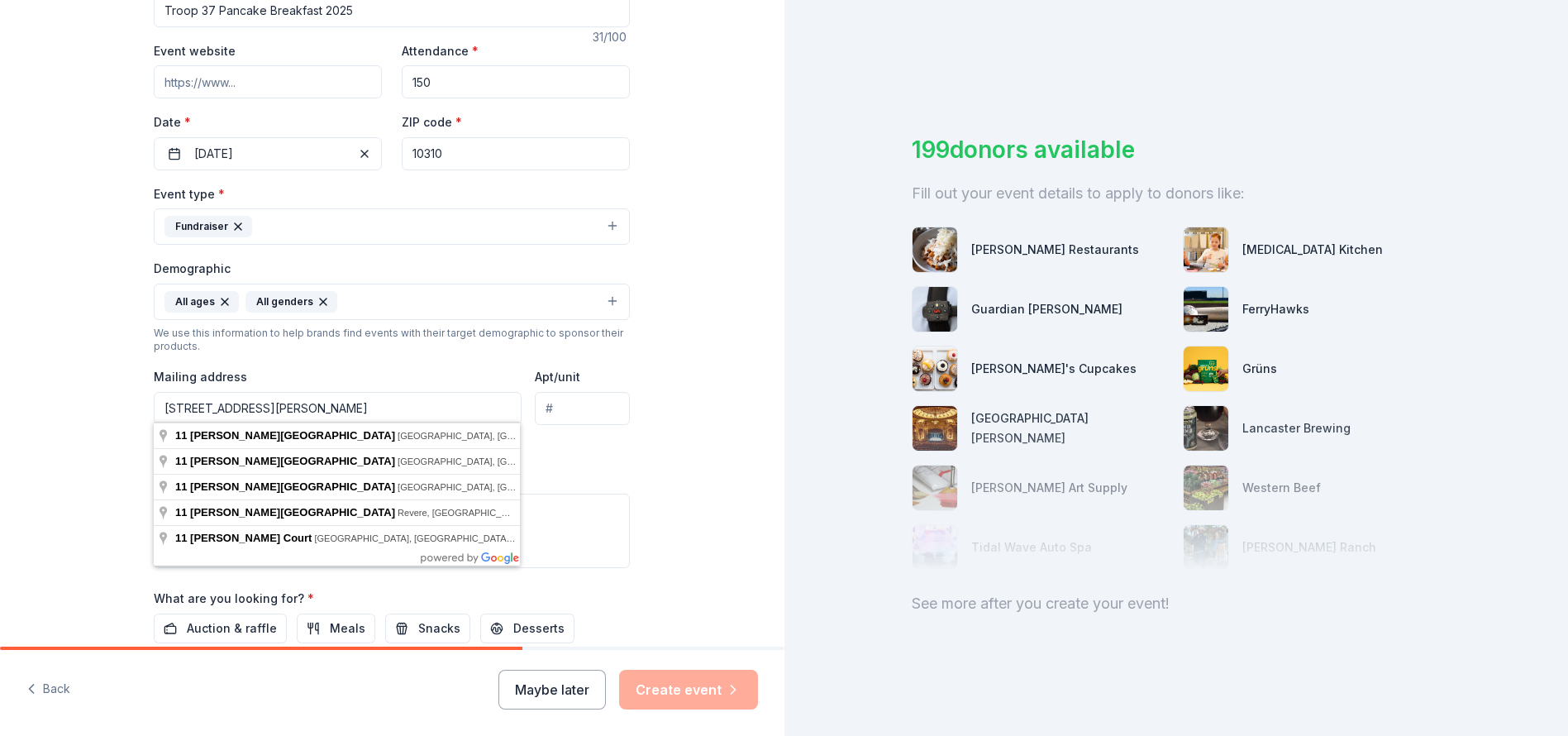
click at [342, 409] on input "11 Dana Street" at bounding box center [337, 408] width 368 height 33
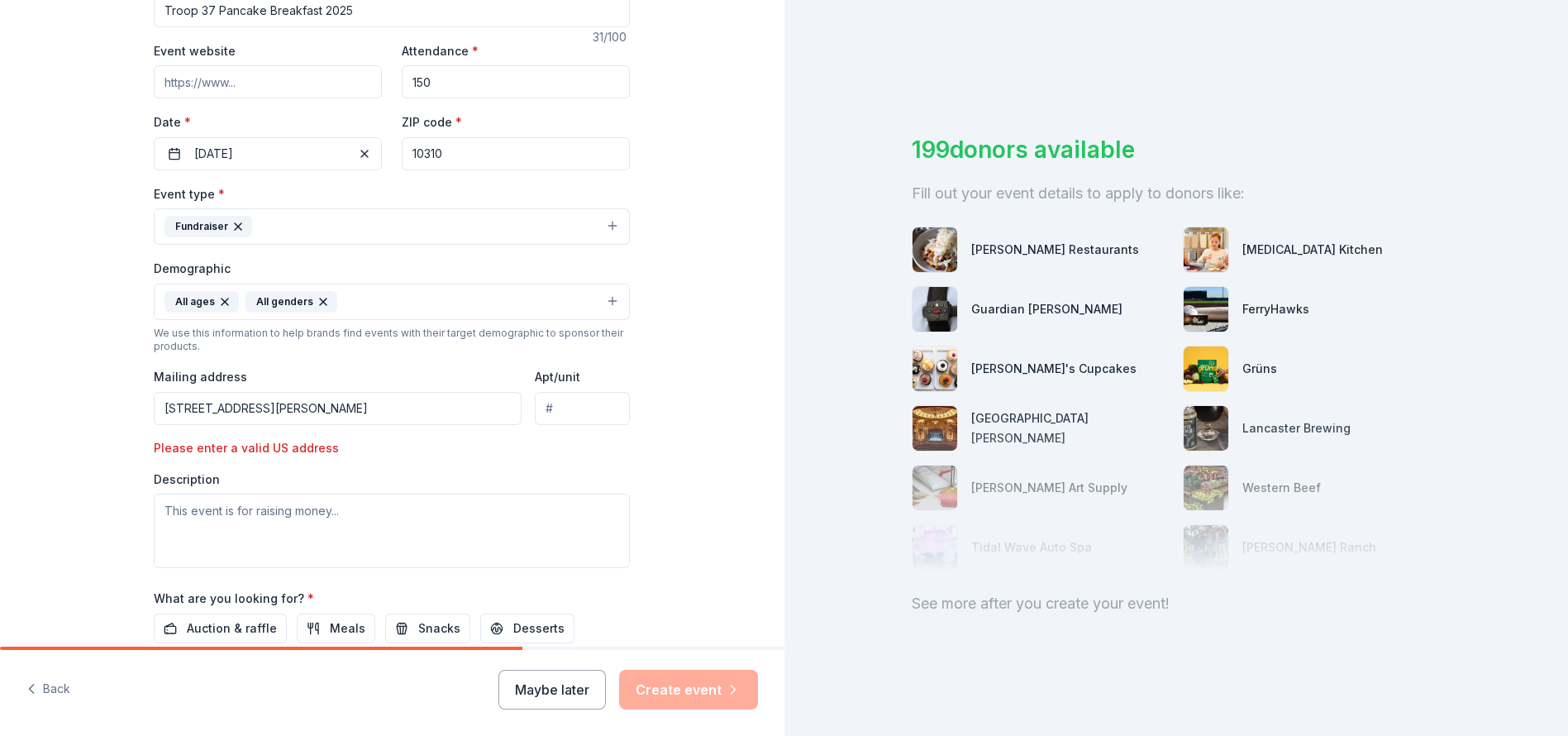
click at [316, 415] on input "11 Dana Street" at bounding box center [337, 408] width 368 height 33
click at [659, 448] on div "Tell us about your event. We'll find in-kind donations you can apply for. Event…" at bounding box center [392, 280] width 785 height 1137
click at [431, 411] on input "11 Dana Street Staten Island NY" at bounding box center [337, 408] width 368 height 33
type input "11 Dana Street Staten Island NY 10301"
click at [623, 443] on div "Event type * Fundraiser Demographic All ages All genders We use this informatio…" at bounding box center [392, 376] width 476 height 385
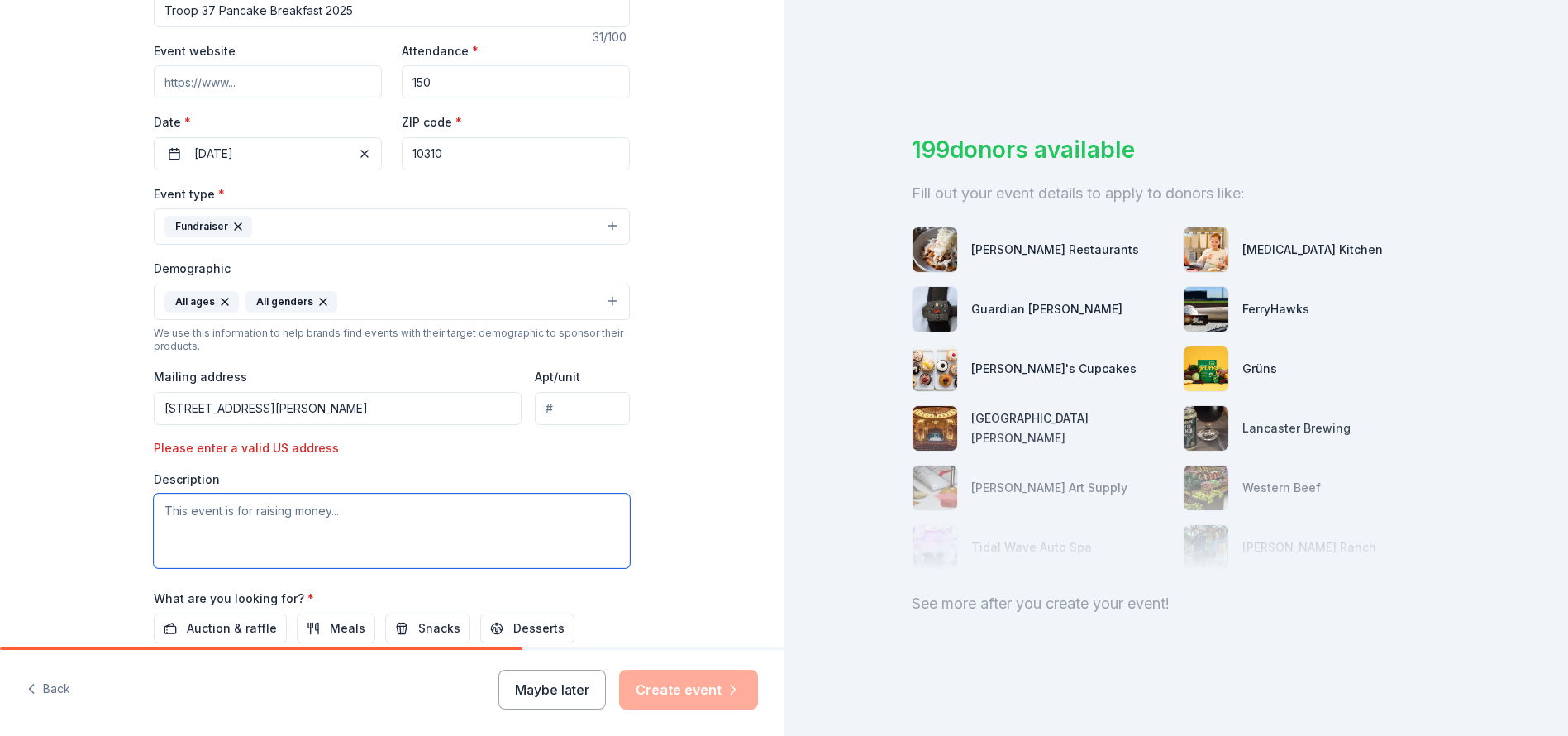
click at [332, 512] on textarea at bounding box center [392, 531] width 476 height 74
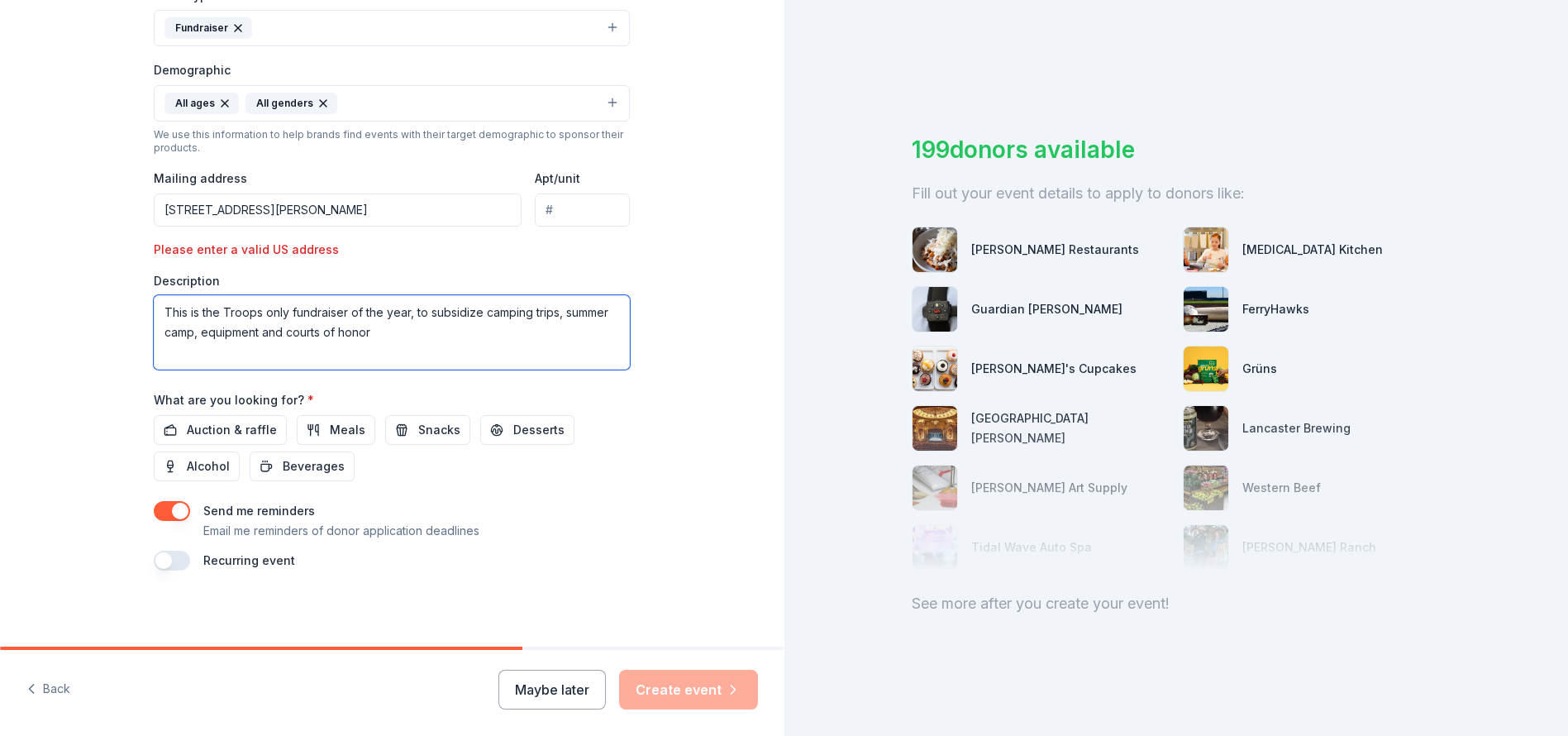
scroll to position [487, 0]
type textarea "This is the Troops only fundraiser of the year, to subsidize camping trips, sum…"
click at [231, 428] on span "Auction & raffle" at bounding box center [232, 431] width 90 height 20
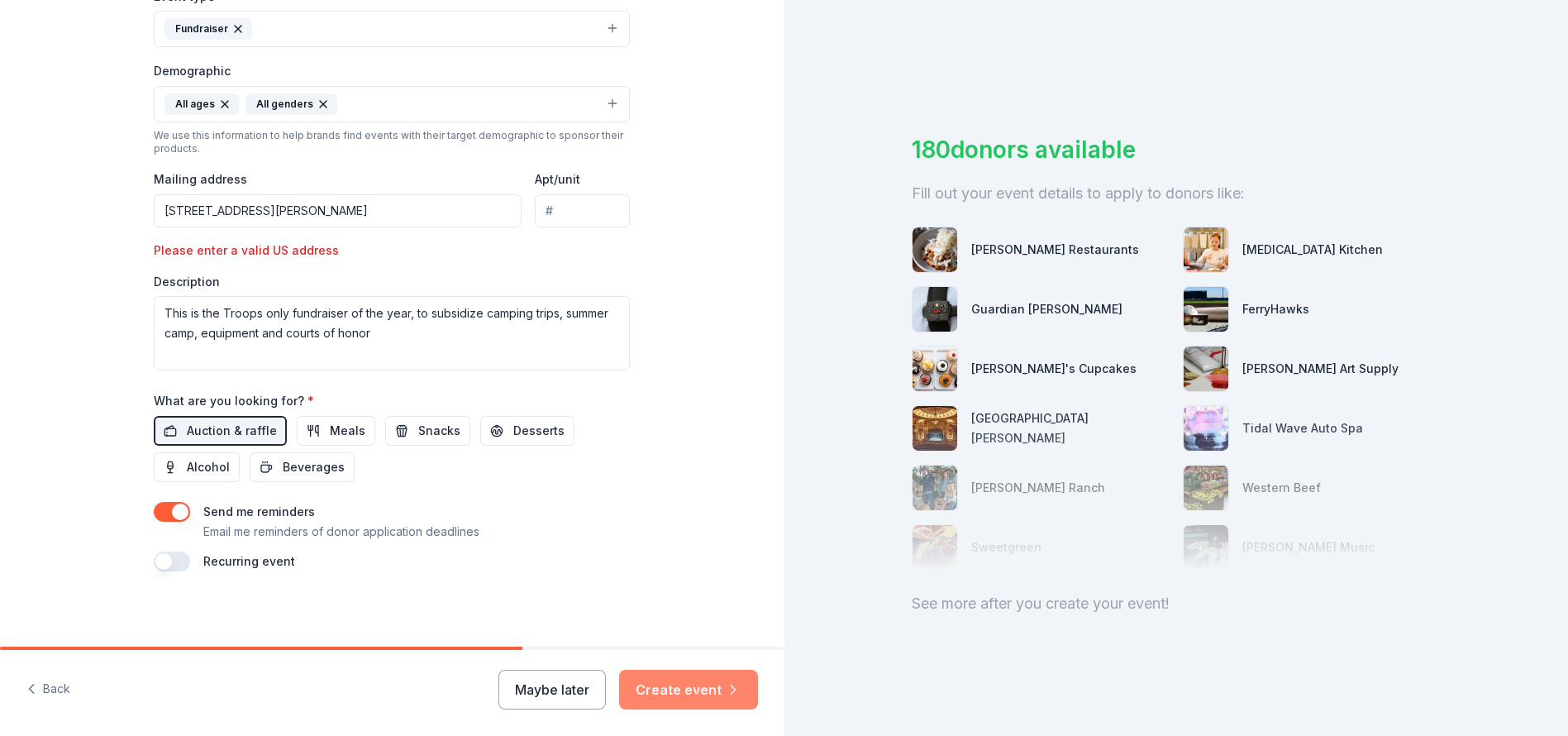
click at [674, 685] on button "Create event" at bounding box center [688, 689] width 139 height 40
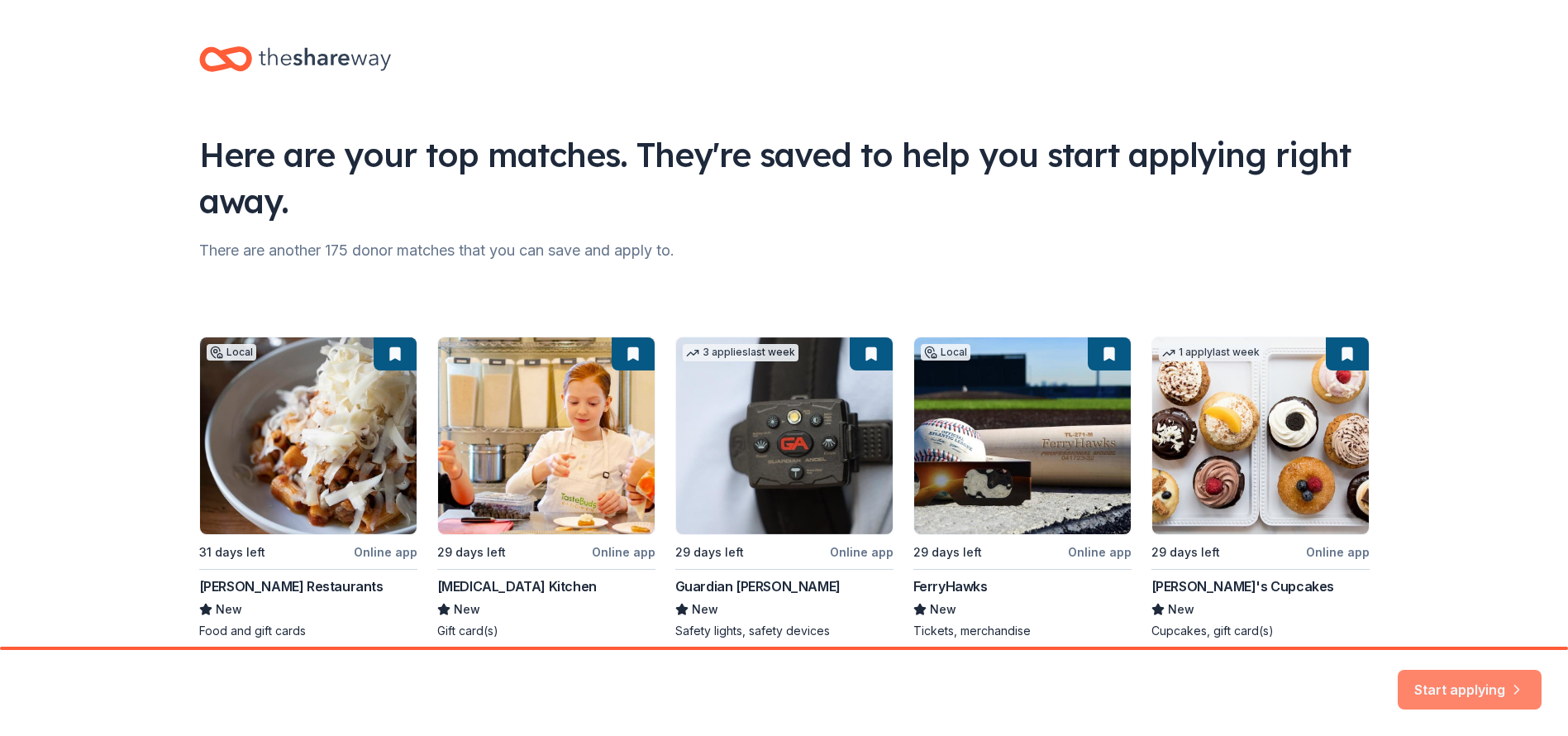
click at [1441, 686] on button "Start applying" at bounding box center [1470, 680] width 144 height 40
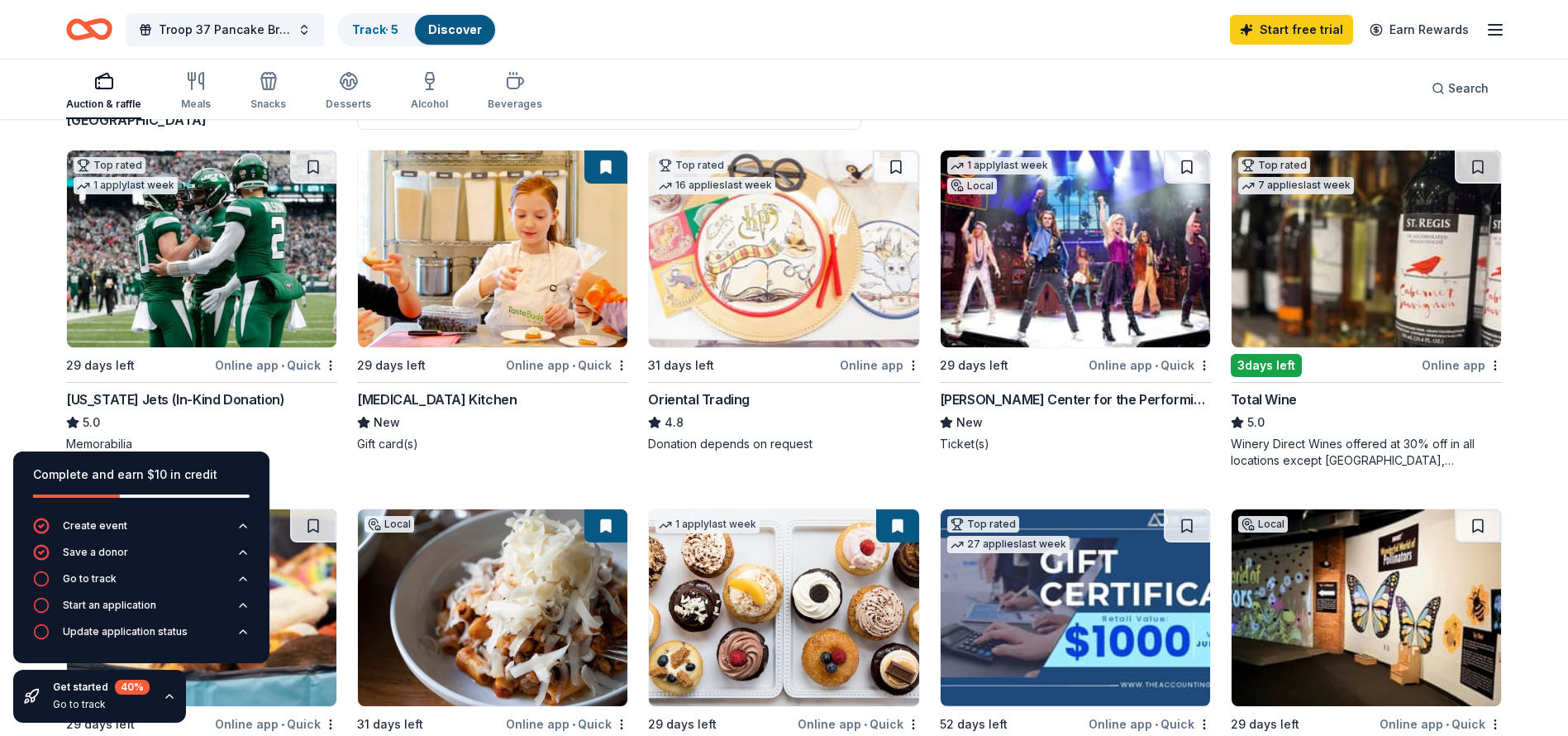
scroll to position [158, 0]
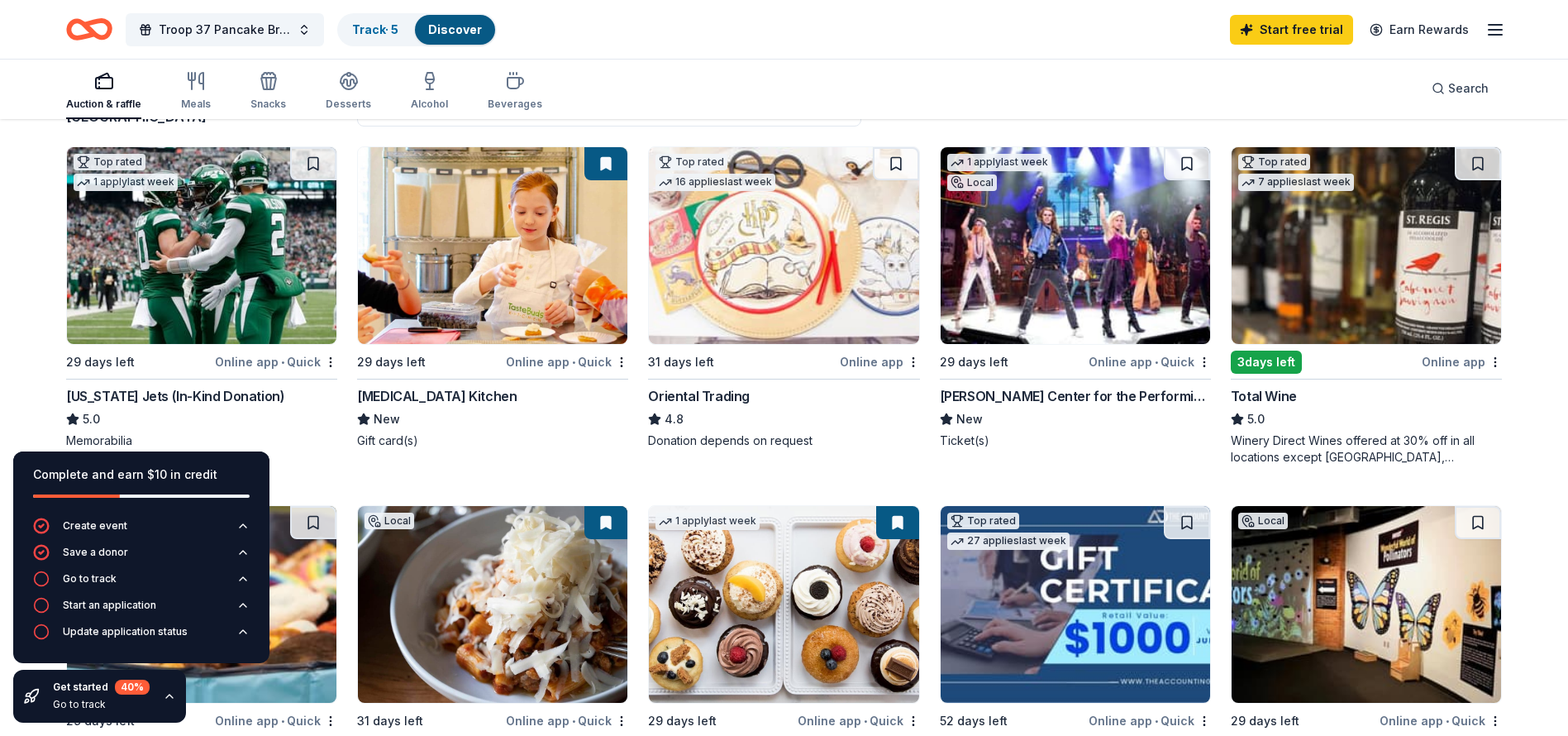
click at [164, 696] on icon "button" at bounding box center [169, 695] width 13 height 13
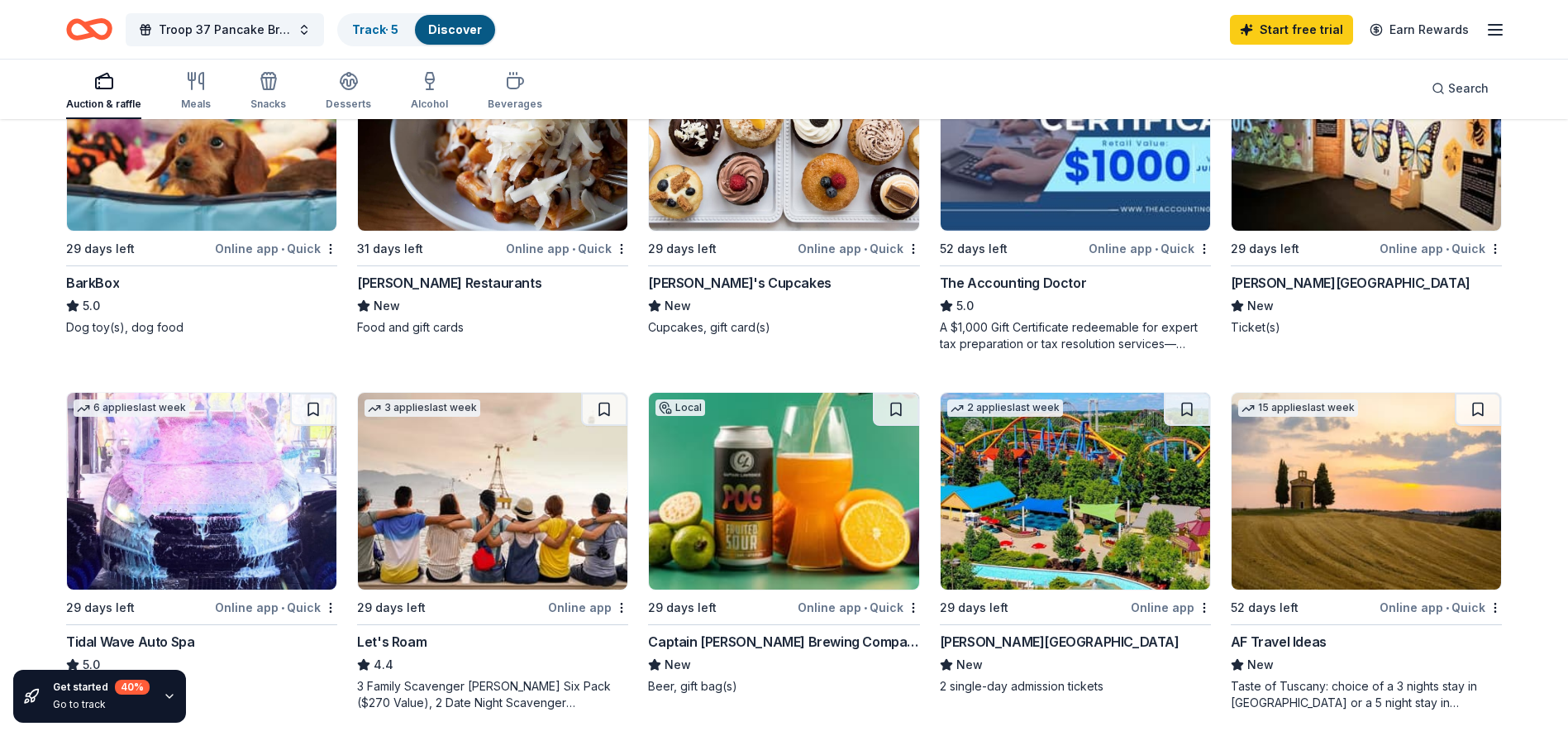
scroll to position [631, 0]
click at [1073, 529] on img at bounding box center [1076, 490] width 269 height 197
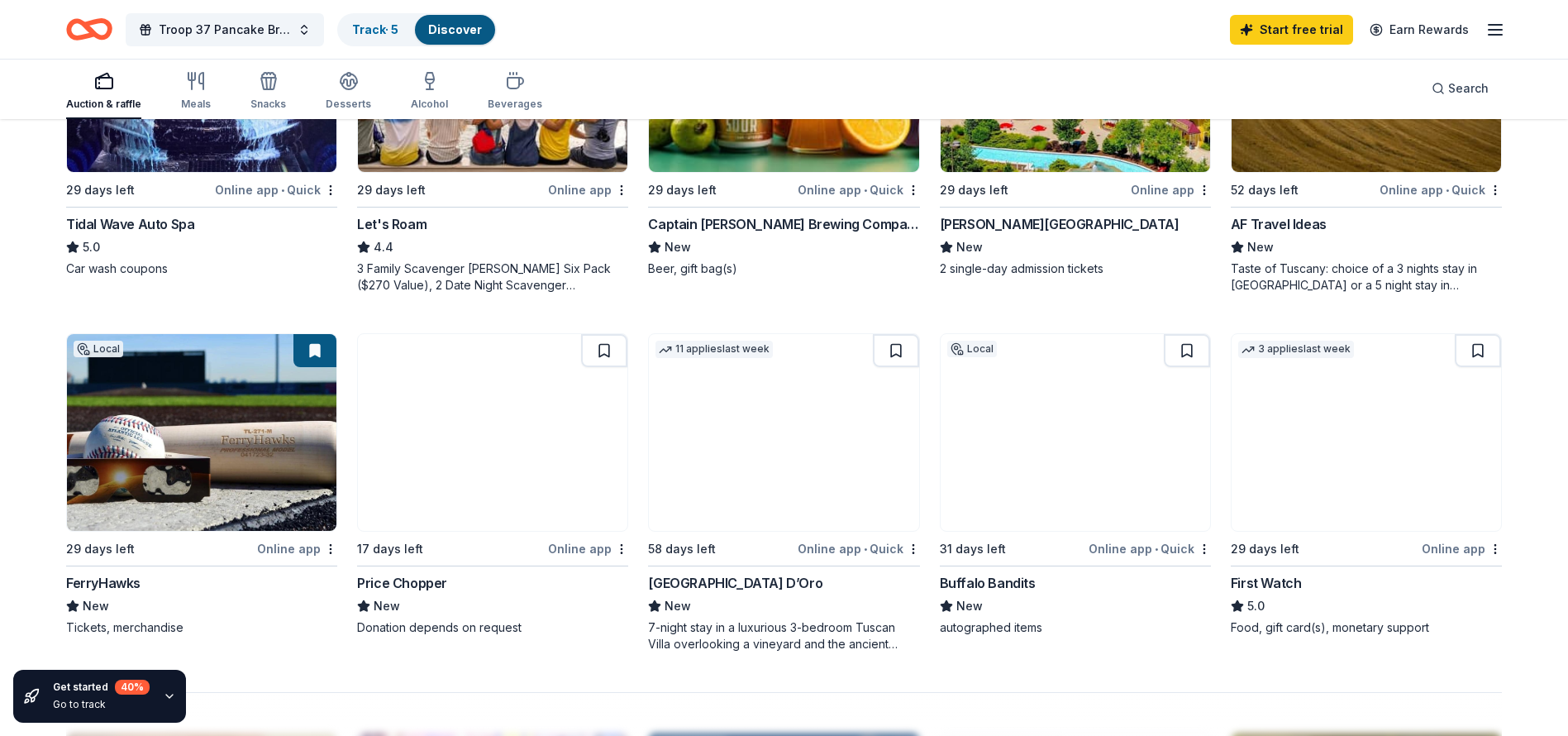
scroll to position [961, 0]
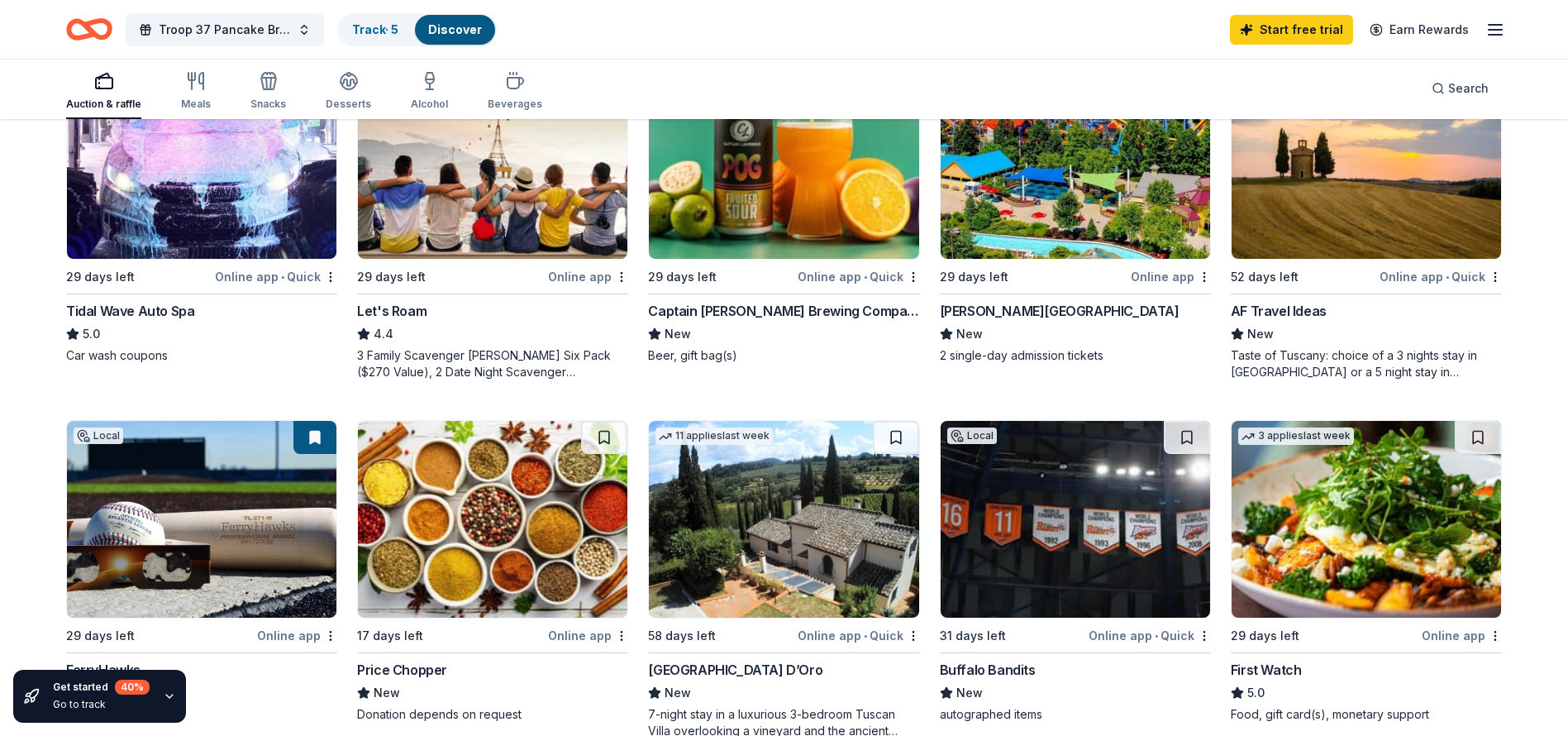
click at [1376, 196] on img at bounding box center [1366, 160] width 269 height 197
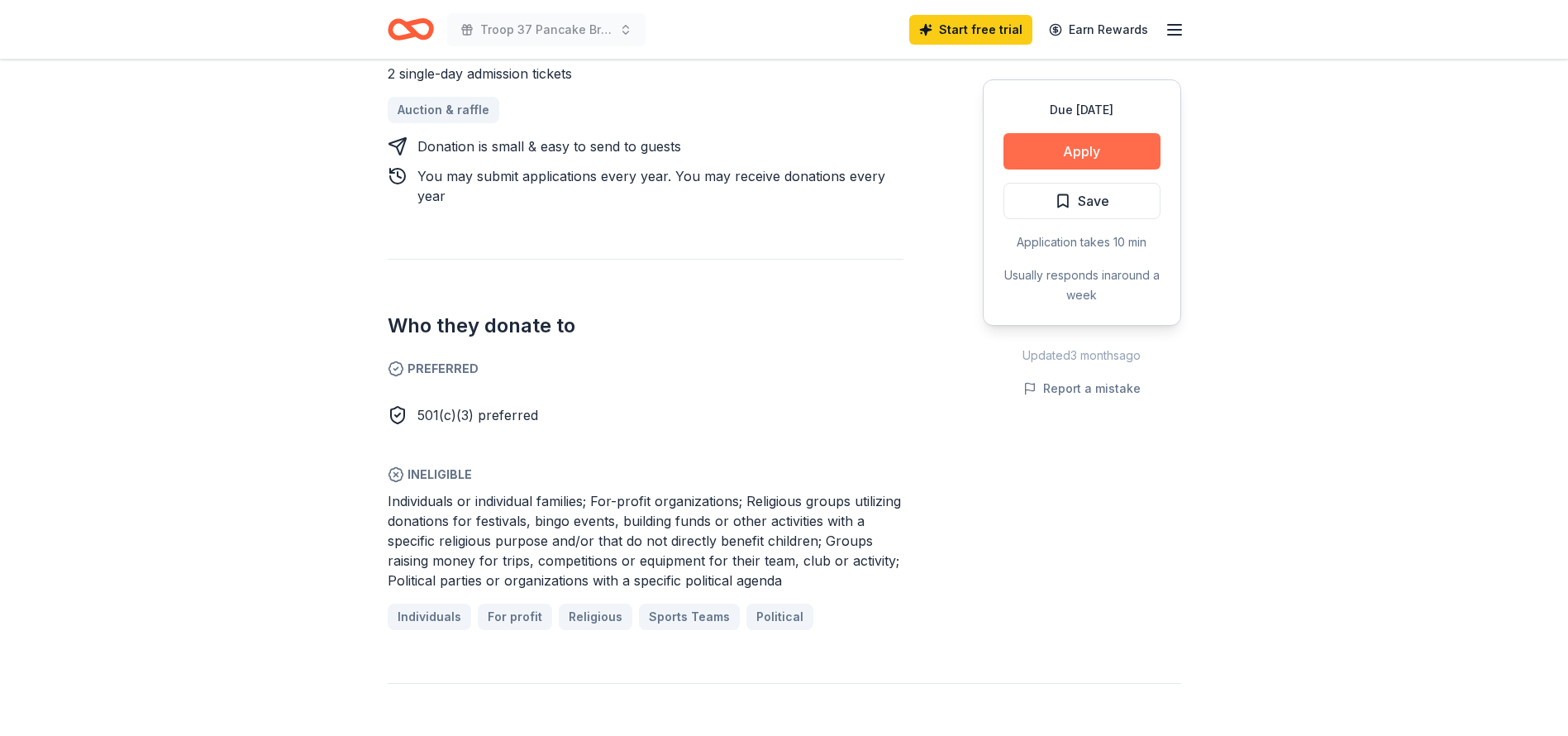
scroll to position [766, 0]
click at [1108, 165] on button "Apply" at bounding box center [1082, 151] width 157 height 36
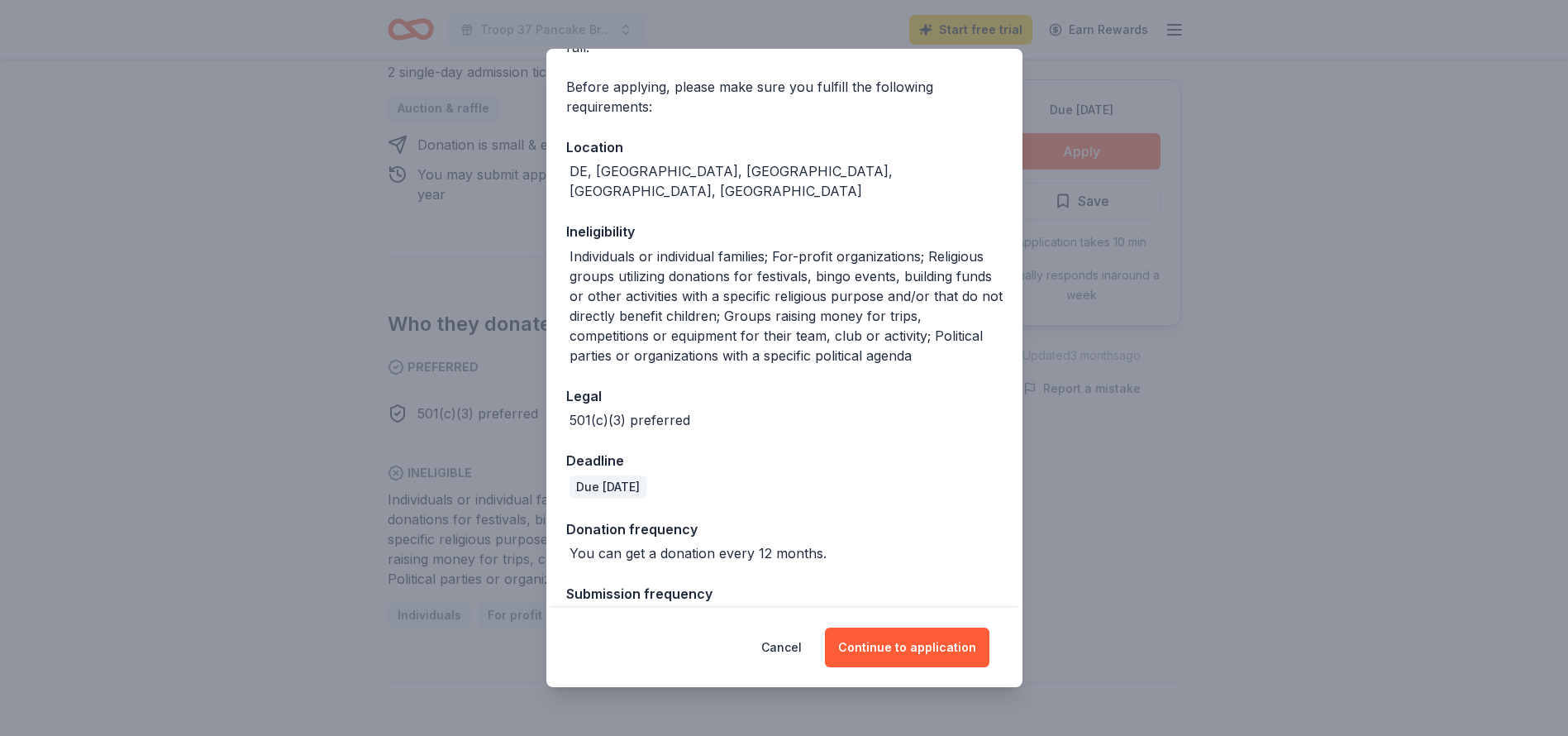
scroll to position [129, 0]
click at [902, 651] on button "Continue to application" at bounding box center [907, 647] width 165 height 40
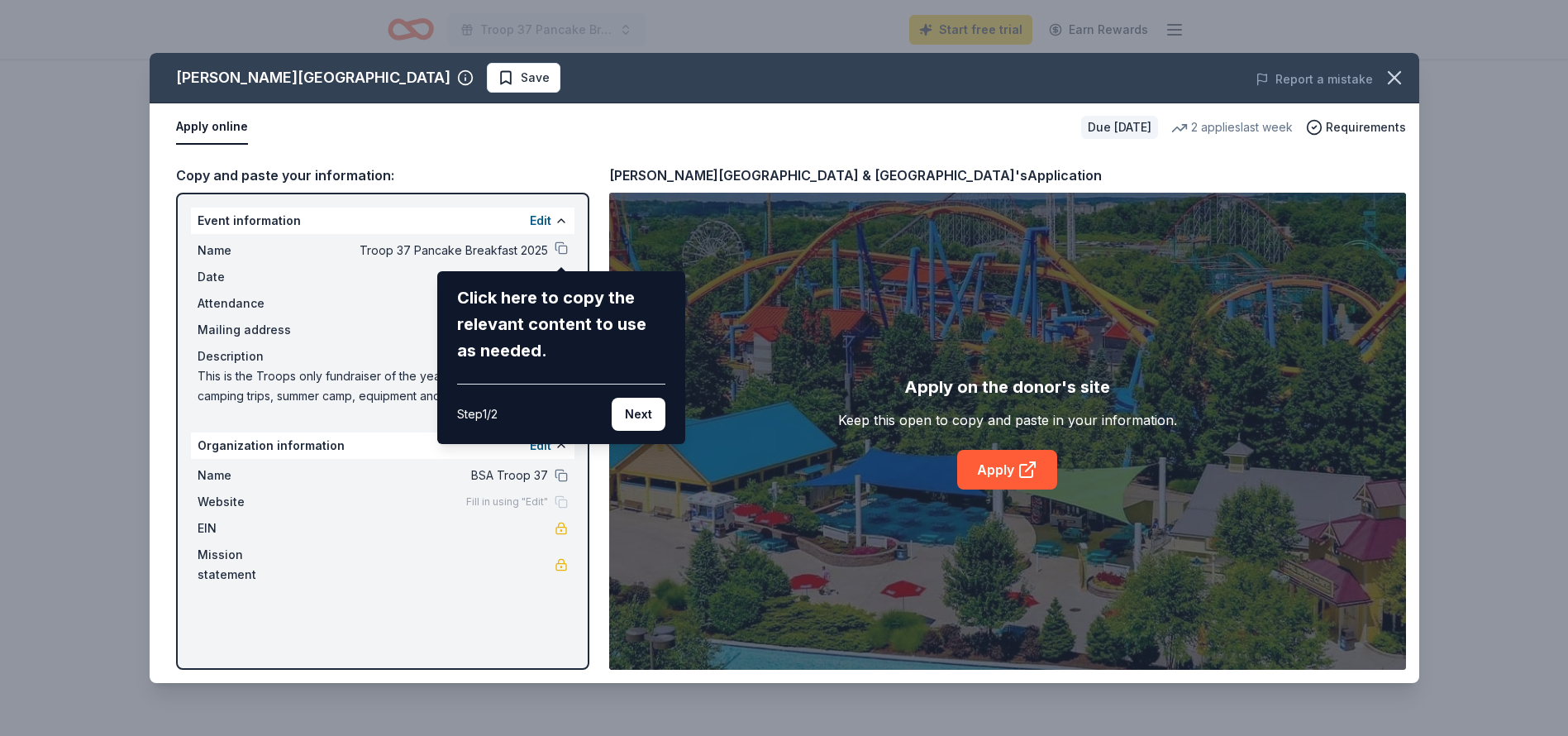
click at [628, 412] on button "Next" at bounding box center [638, 414] width 53 height 33
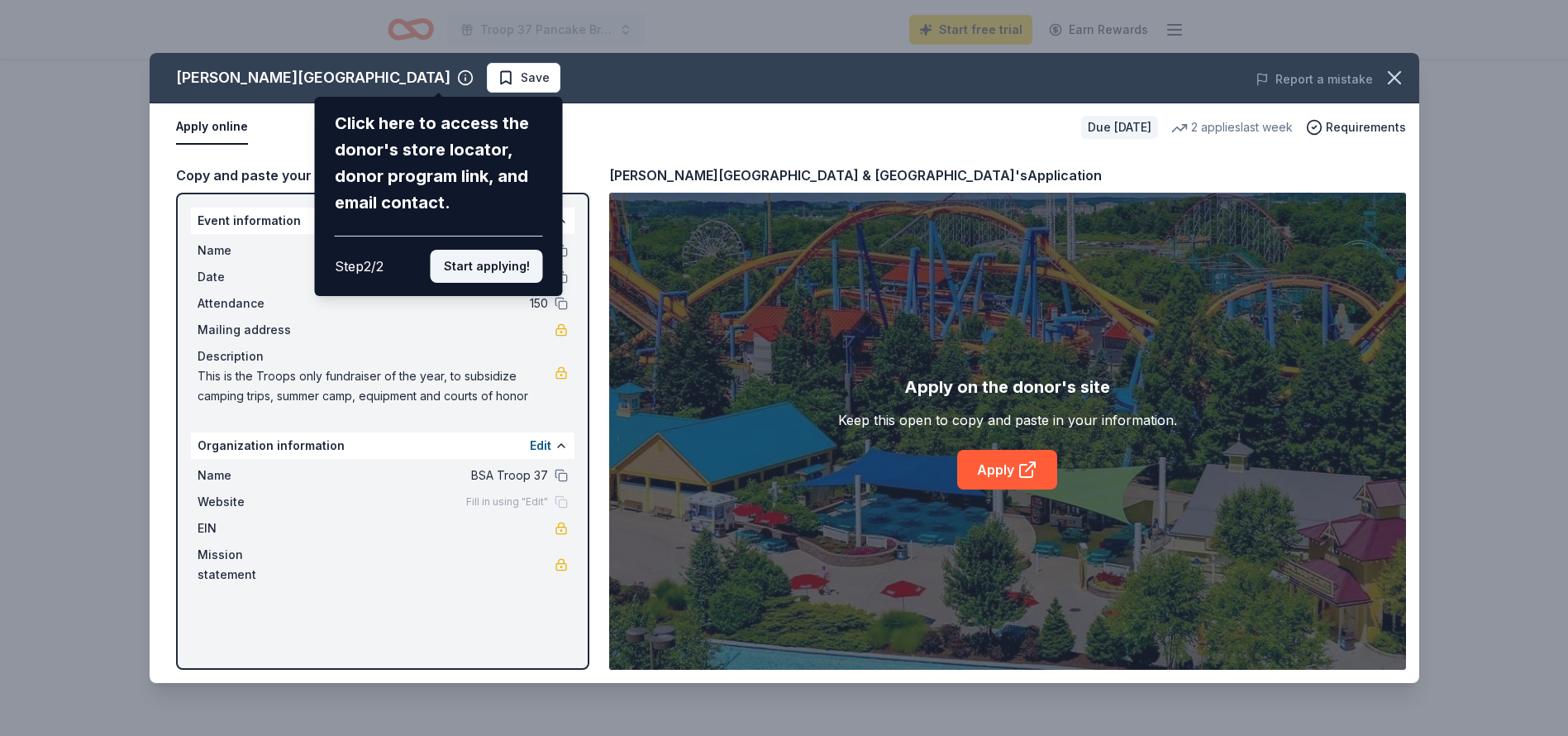
click at [507, 249] on button "Start applying!" at bounding box center [486, 266] width 112 height 33
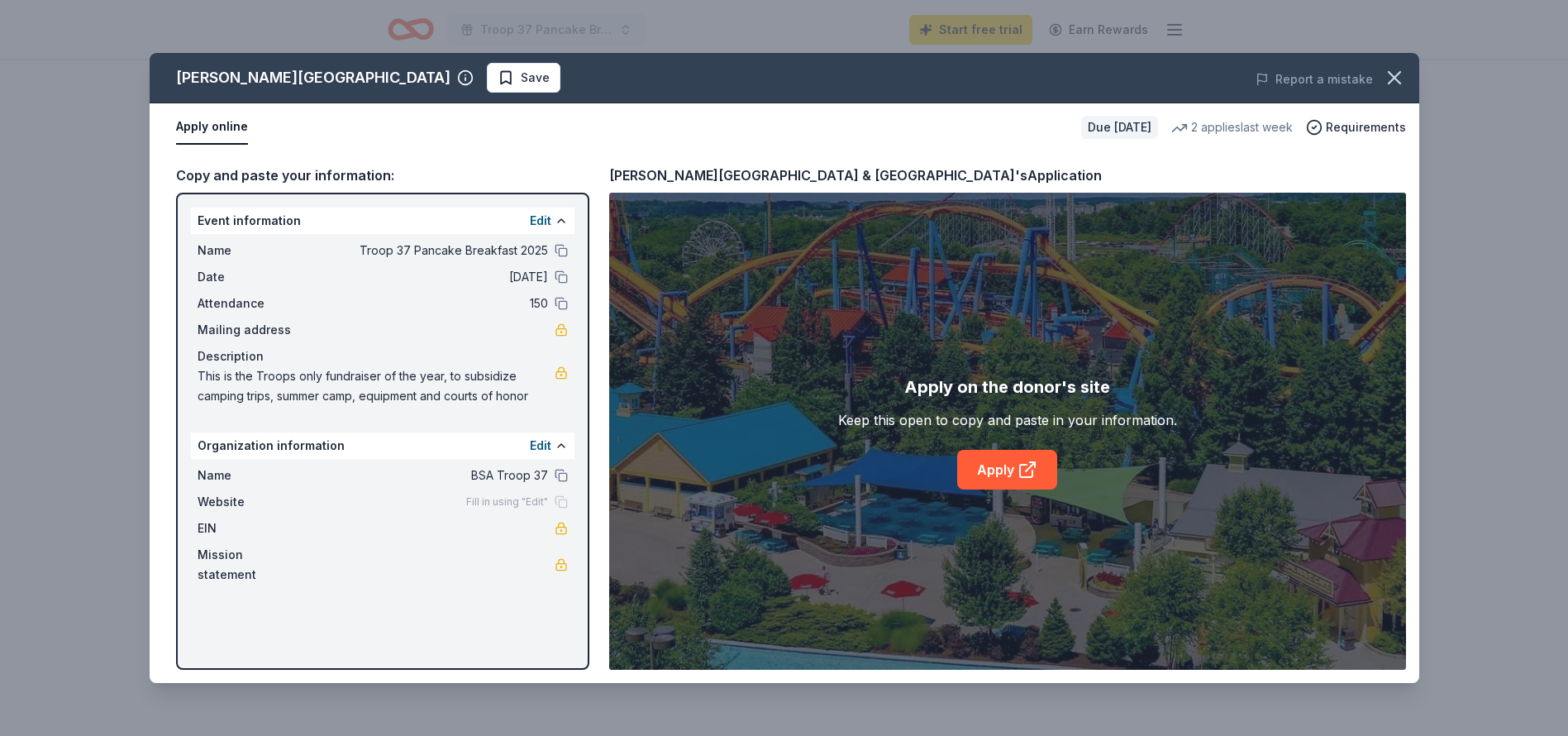
click at [992, 474] on div "Dorney Park & Wildwater Kingdom Save Report a mistake Apply online Due in 29 da…" at bounding box center [784, 368] width 1270 height 630
click at [1001, 467] on link "Apply" at bounding box center [1007, 469] width 100 height 40
click at [1402, 76] on icon "button" at bounding box center [1394, 78] width 23 height 23
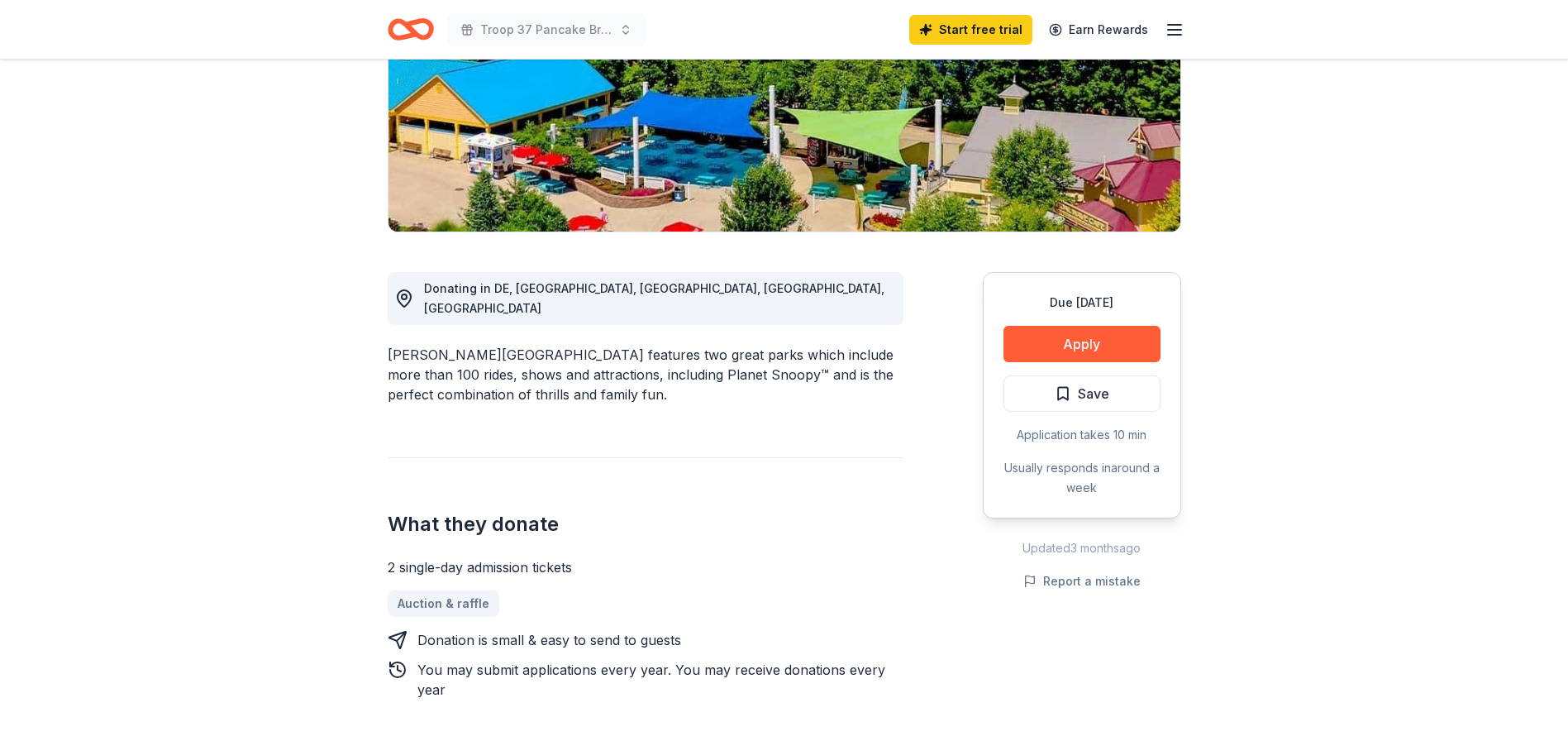
scroll to position [271, 0]
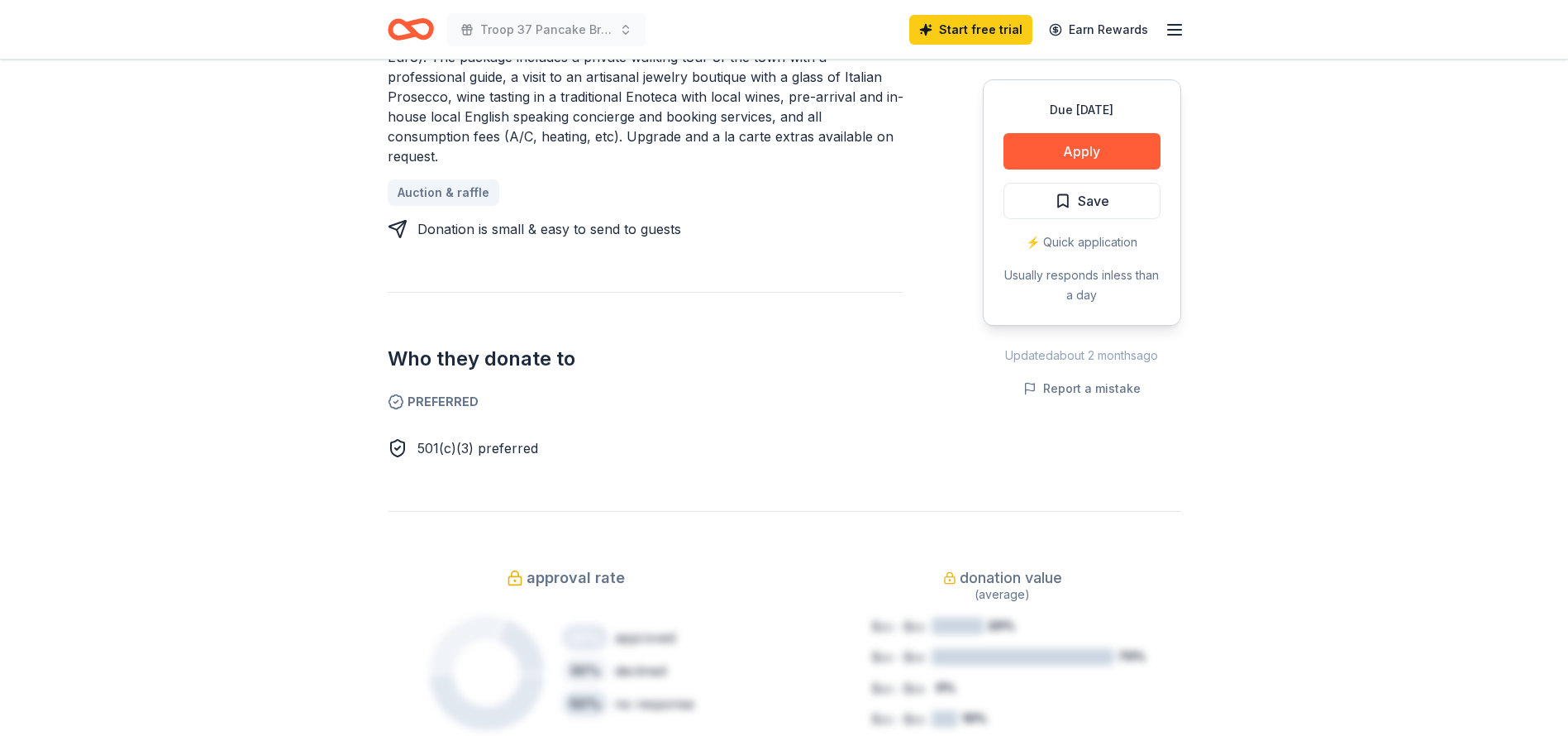
scroll to position [1126, 0]
